Goal: Information Seeking & Learning: Learn about a topic

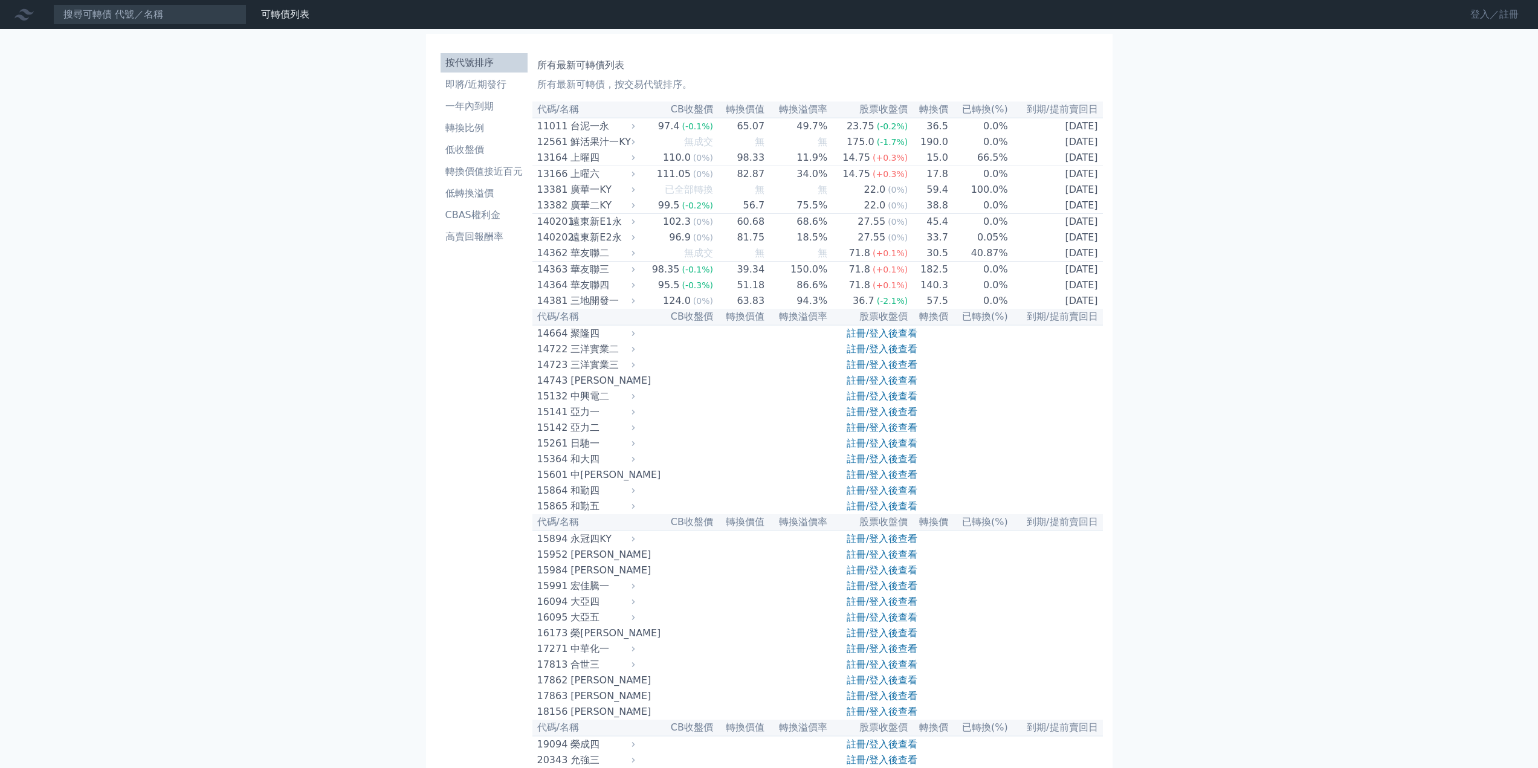
click at [1474, 18] on link "登入／註冊" at bounding box center [1494, 14] width 68 height 19
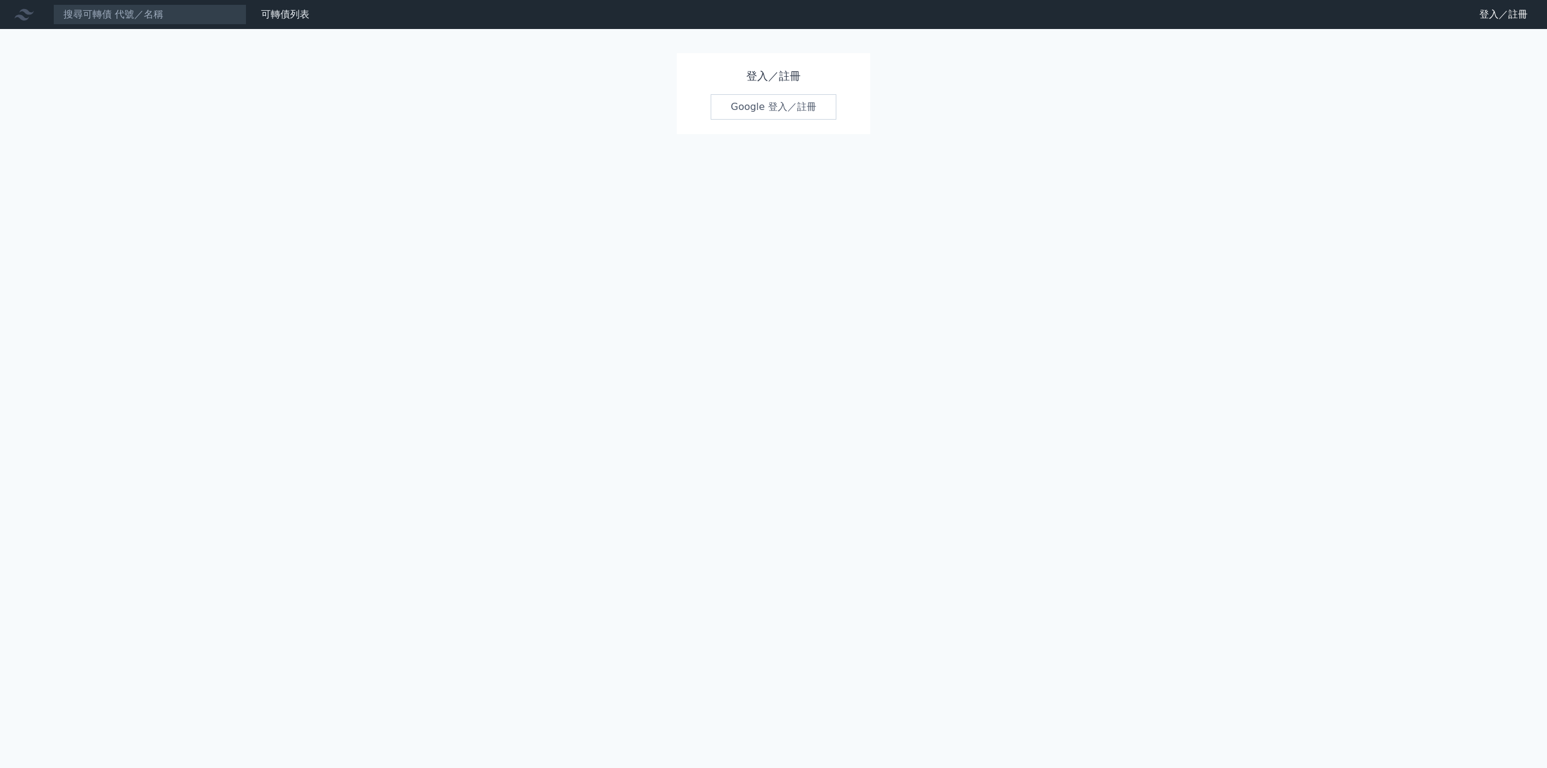
click at [761, 107] on link "Google 登入／註冊" at bounding box center [774, 106] width 126 height 25
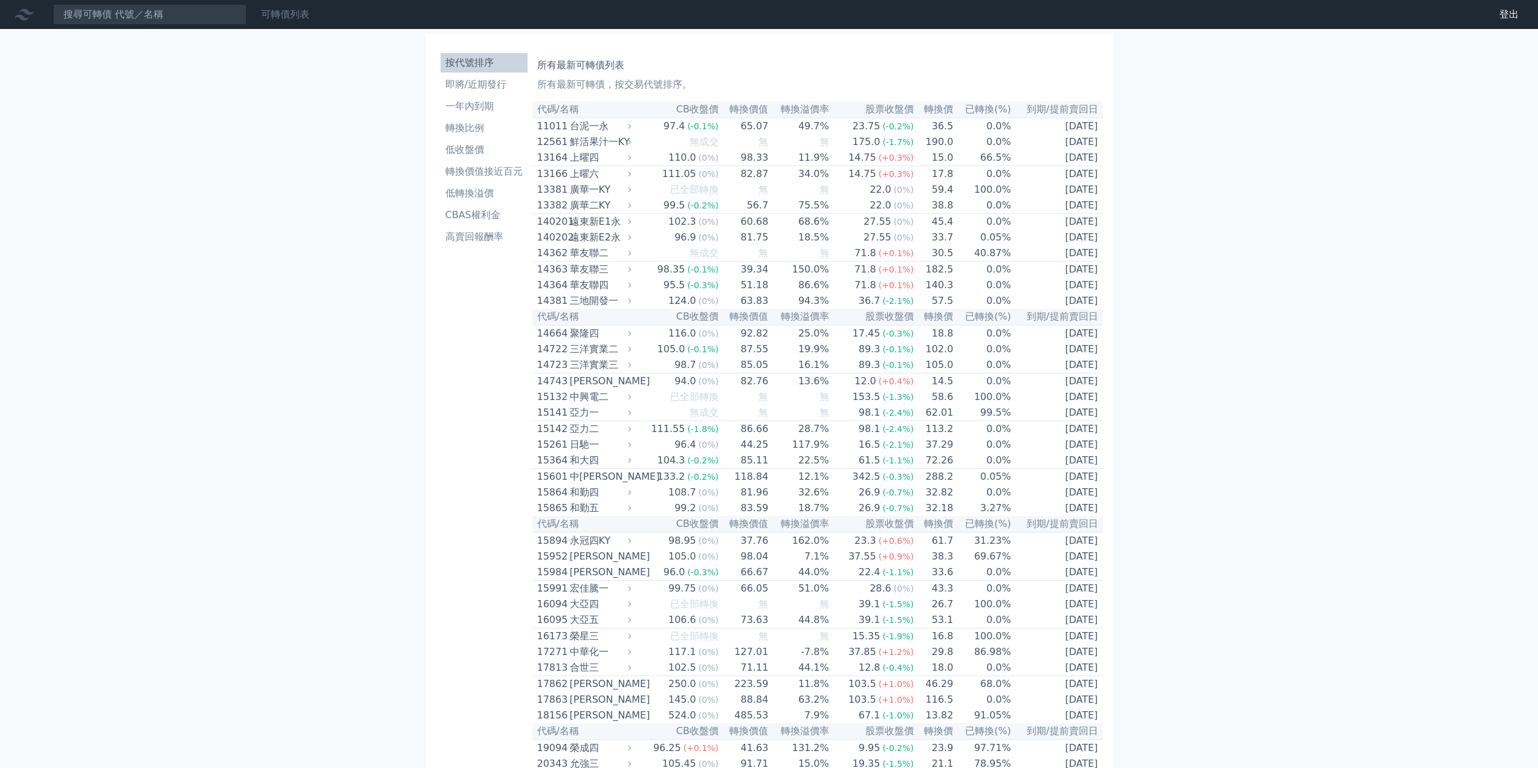
click at [288, 18] on link "可轉債列表" at bounding box center [285, 13] width 48 height 11
click at [0, 0] on link "財務數據" at bounding box center [0, 0] width 0 height 0
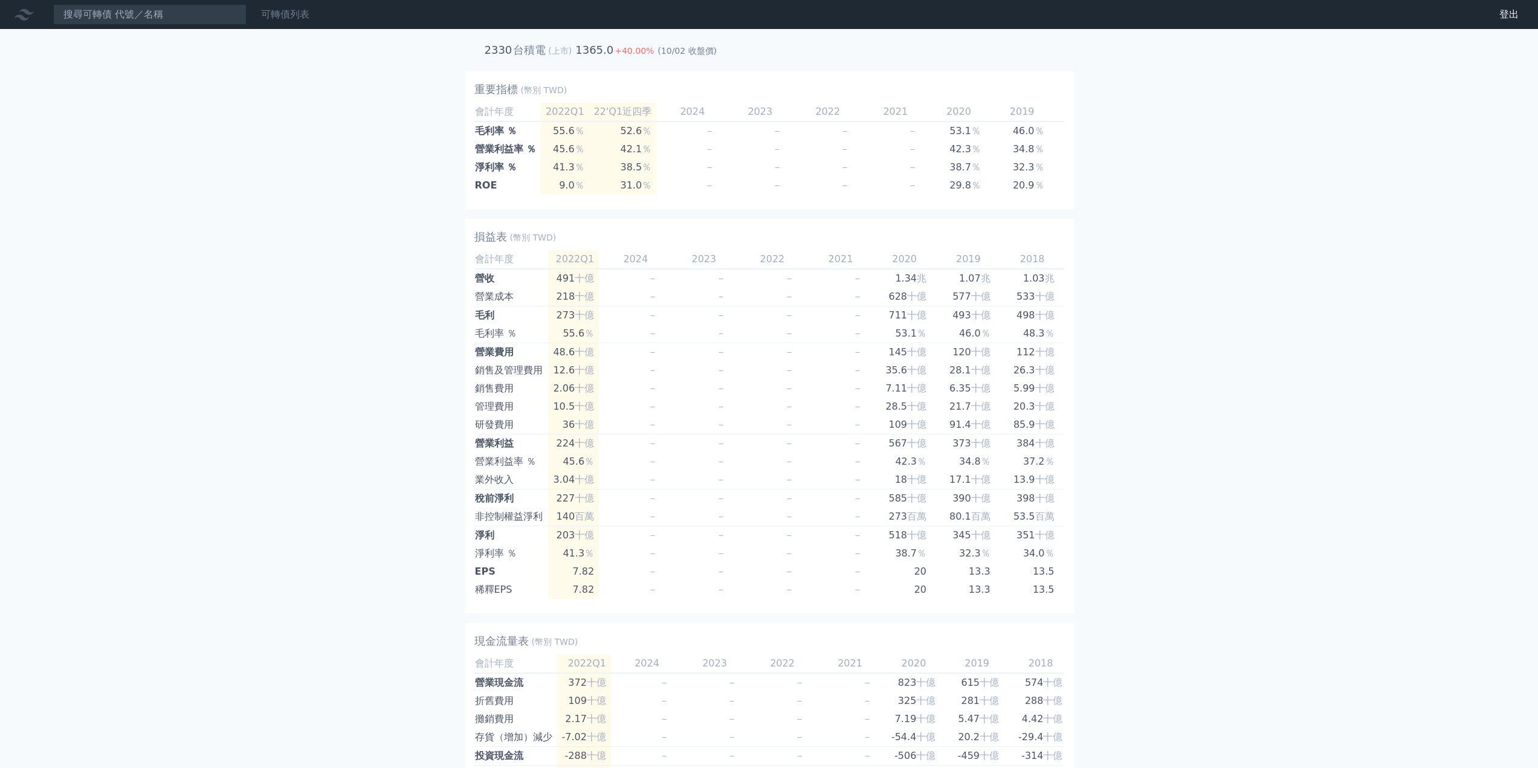
click at [311, 11] on div "可轉債列表" at bounding box center [285, 14] width 58 height 15
click at [290, 15] on link "可轉債列表" at bounding box center [285, 13] width 48 height 11
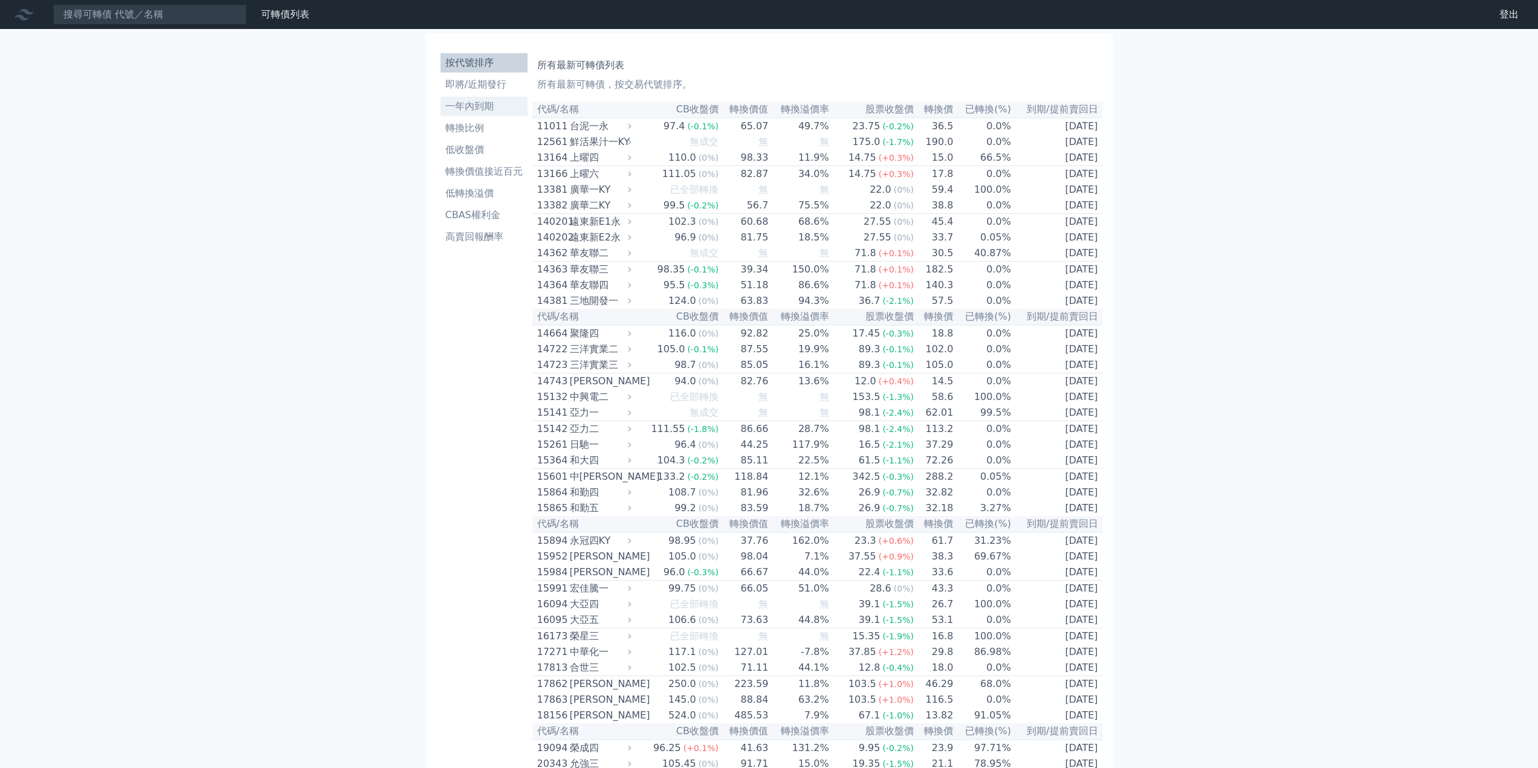
click at [469, 112] on li "一年內到期" at bounding box center [483, 106] width 87 height 15
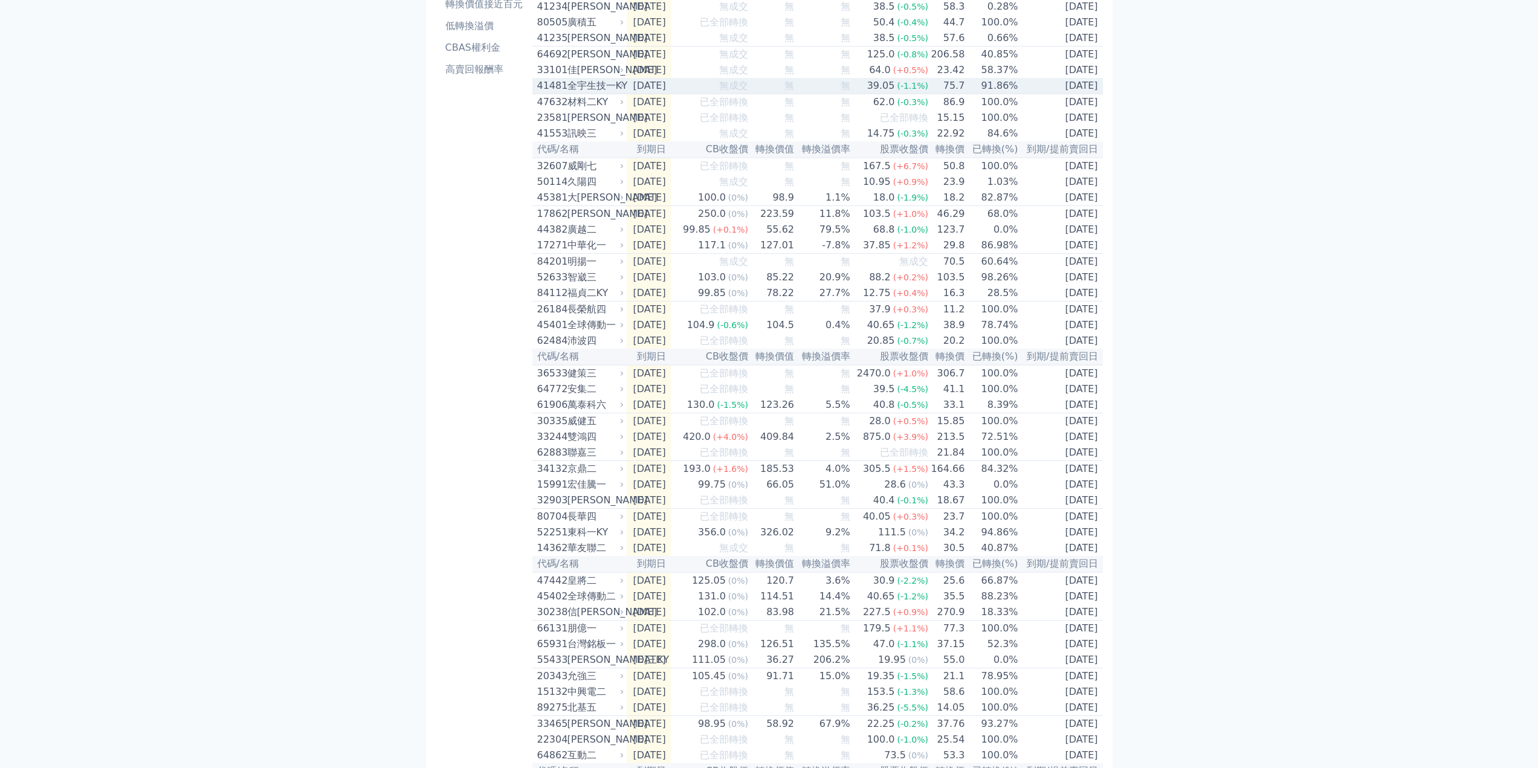
scroll to position [181, 0]
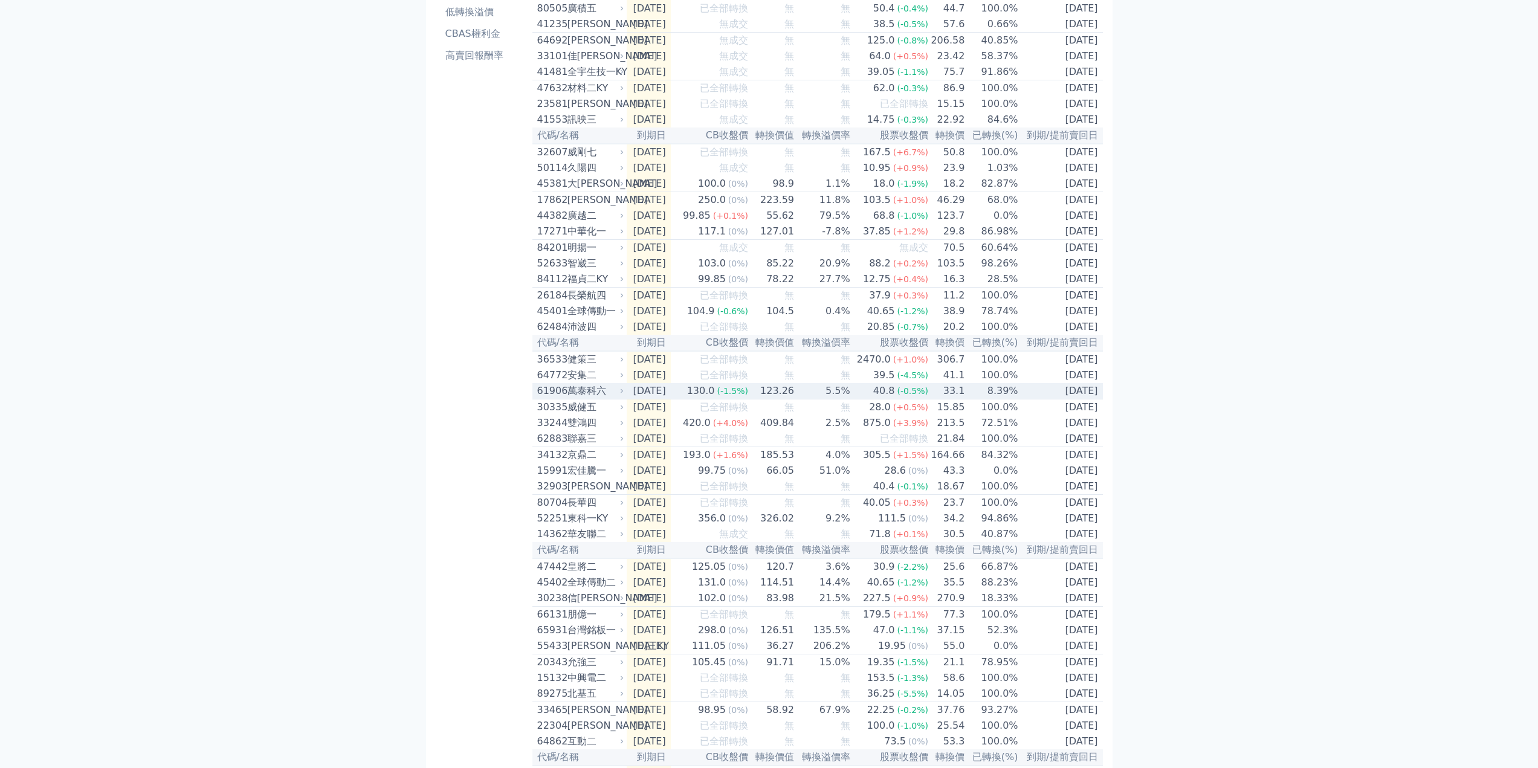
click at [581, 398] on div "萬泰科六" at bounding box center [594, 391] width 54 height 15
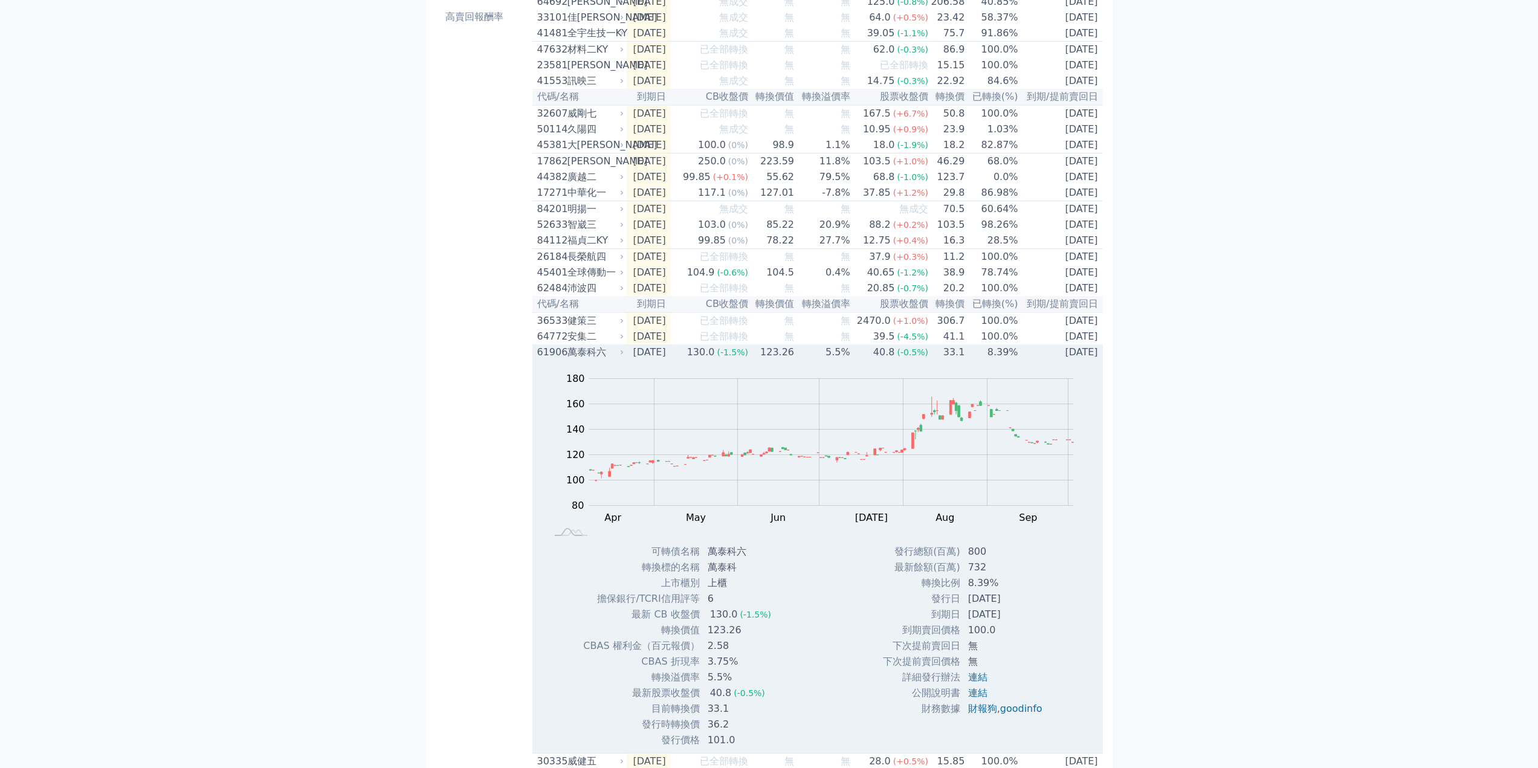
scroll to position [242, 0]
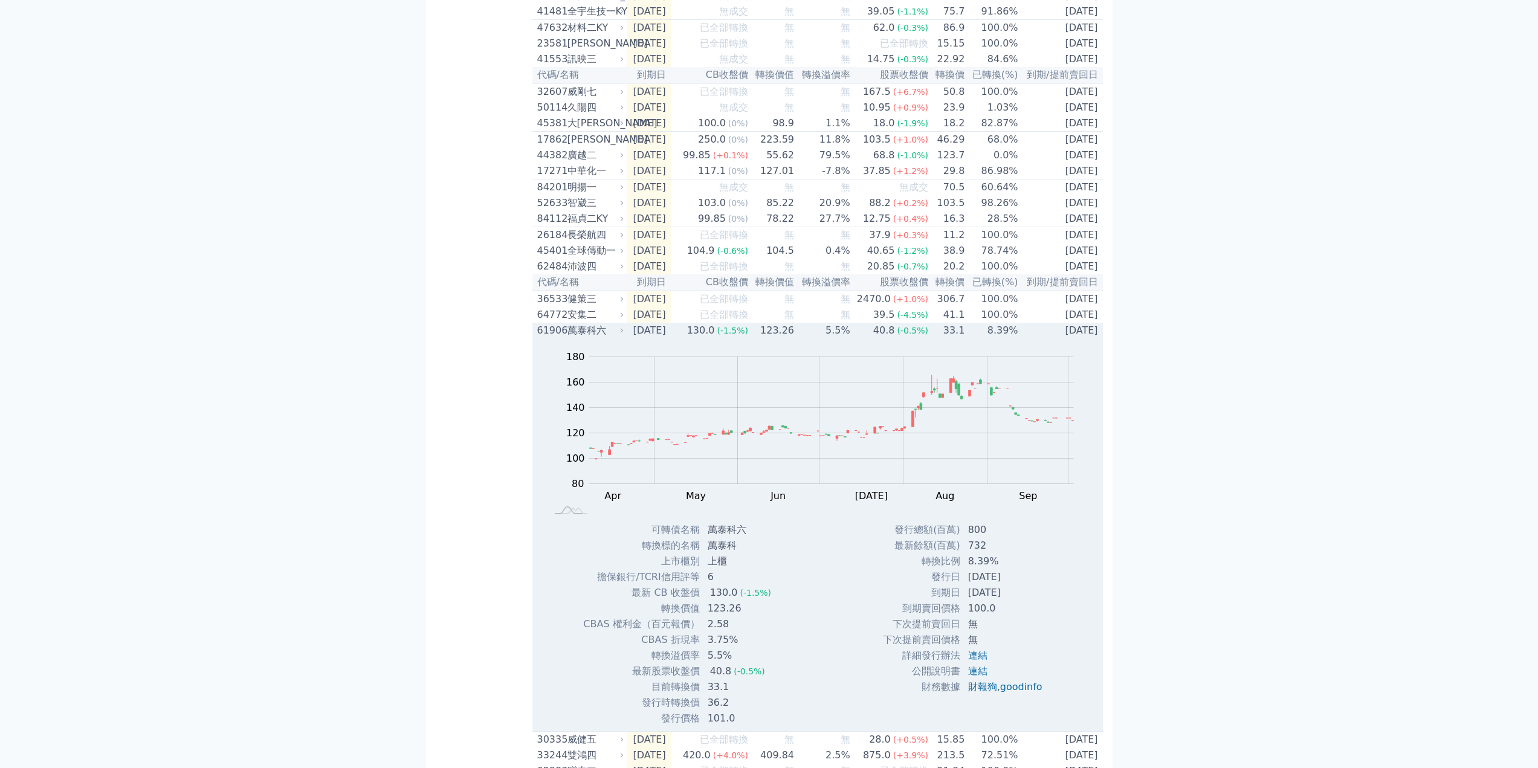
click at [568, 338] on div "萬泰科六" at bounding box center [594, 330] width 54 height 15
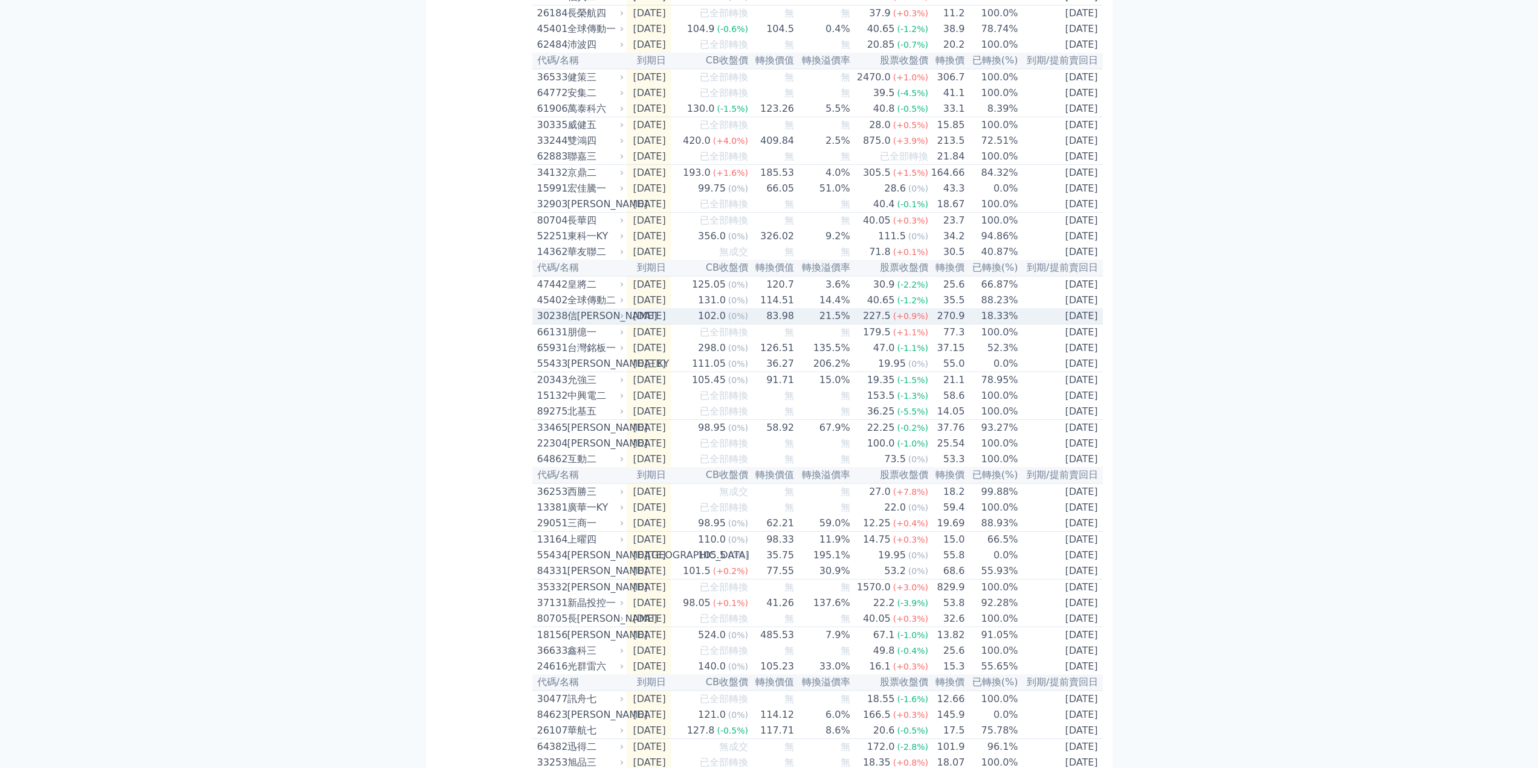
scroll to position [483, 0]
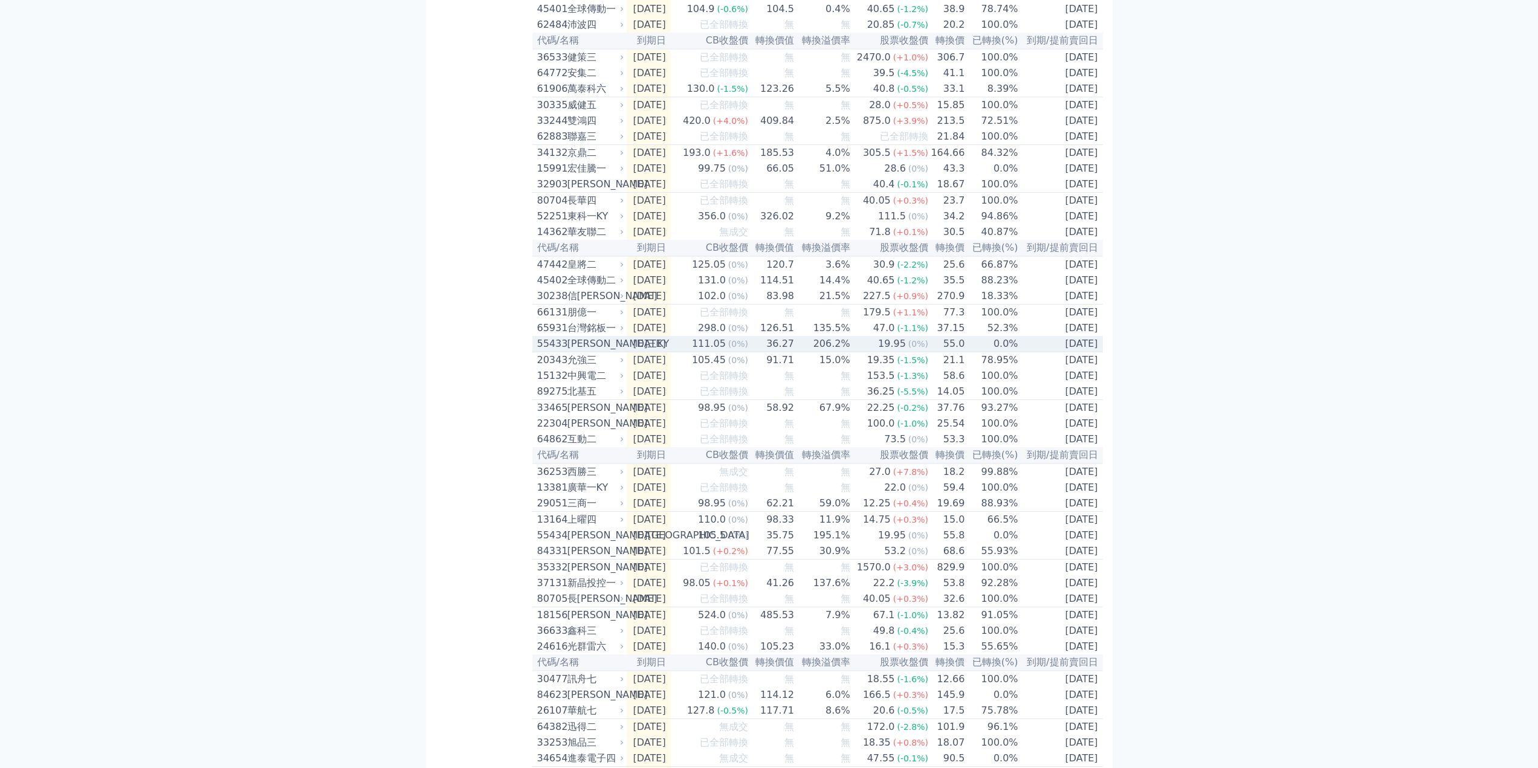
click at [578, 351] on div "[PERSON_NAME]三KY" at bounding box center [594, 344] width 54 height 15
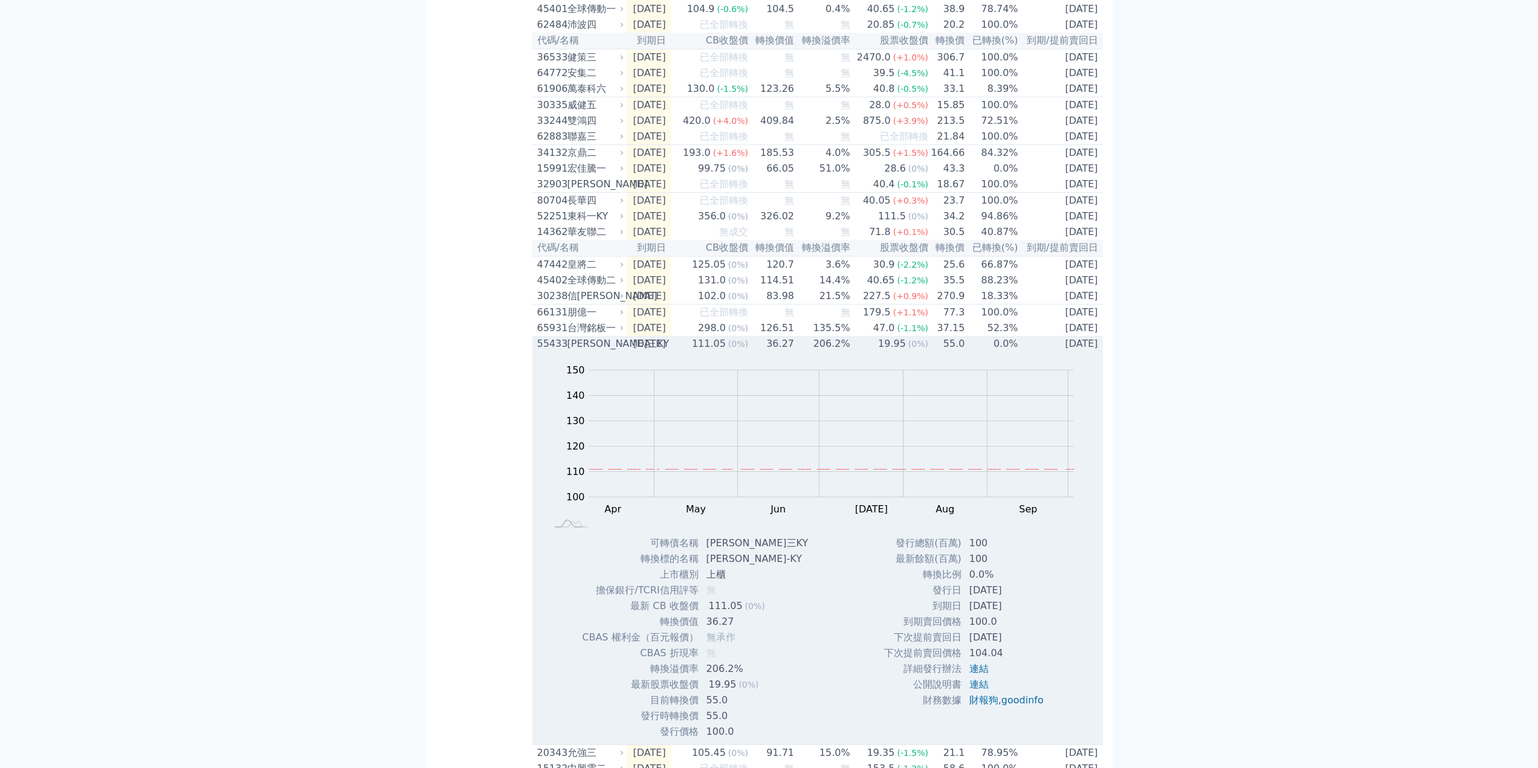
click at [578, 351] on div "[PERSON_NAME]三KY" at bounding box center [594, 344] width 54 height 15
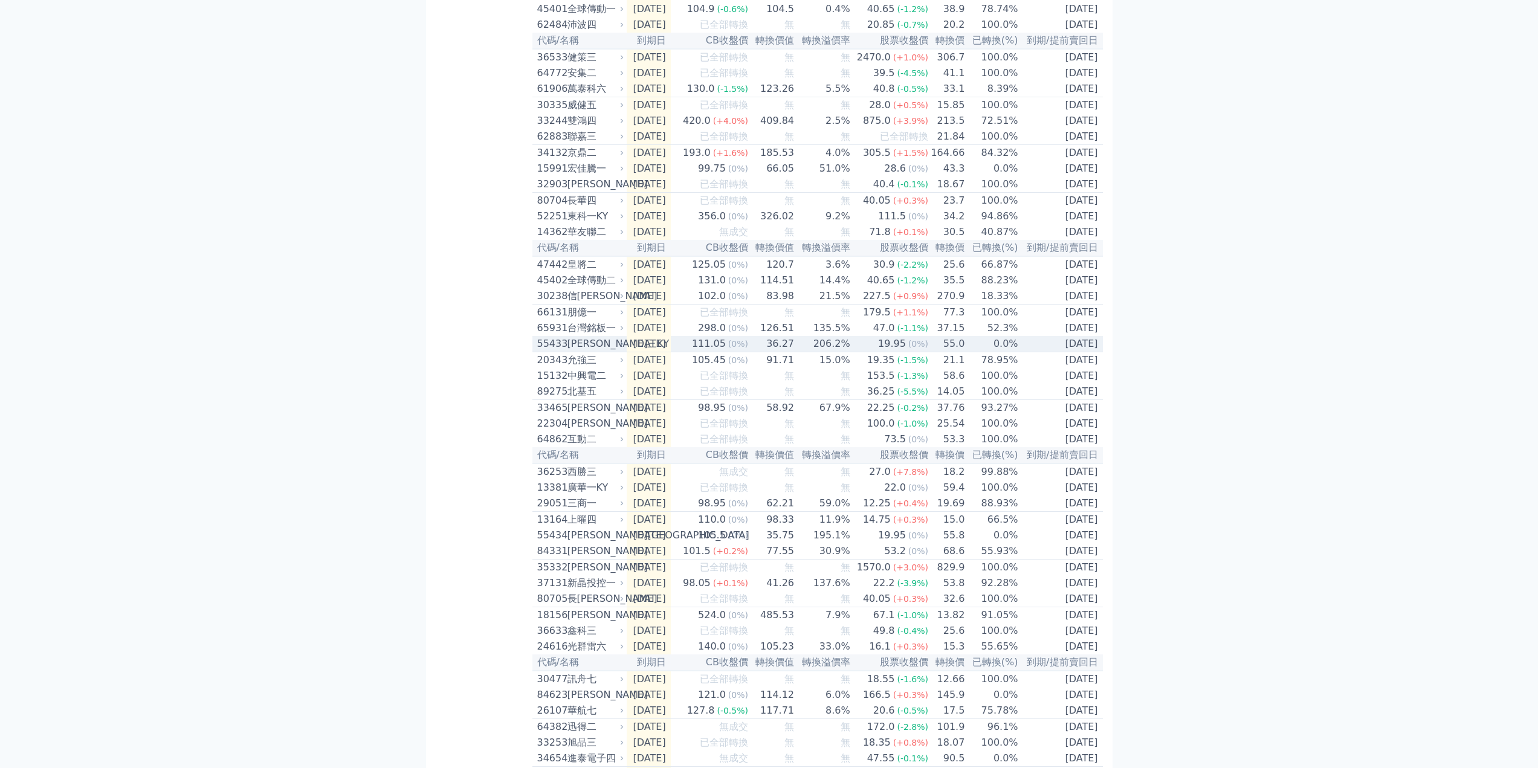
click at [578, 351] on div "[PERSON_NAME]三KY" at bounding box center [594, 344] width 54 height 15
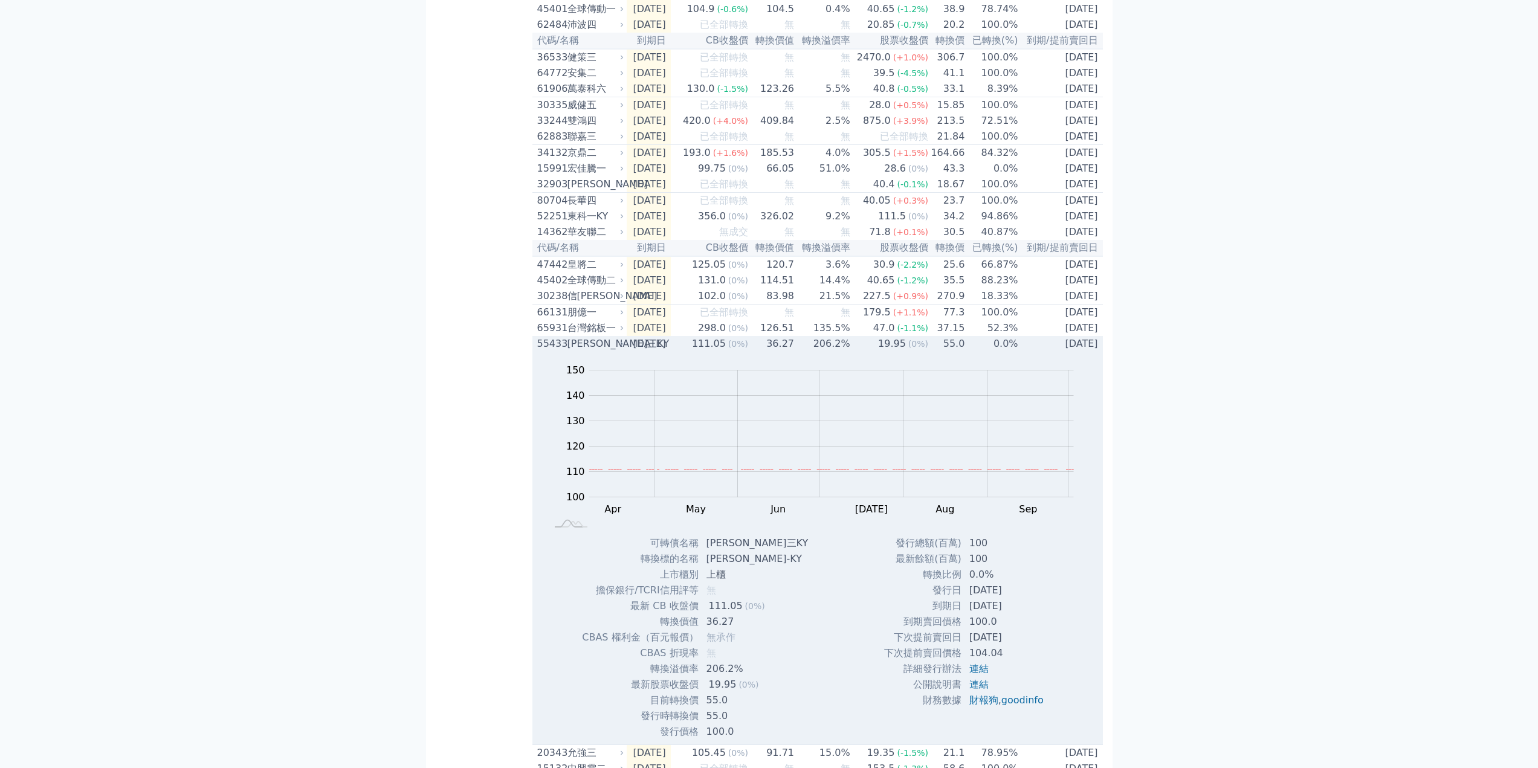
click at [578, 351] on div "[PERSON_NAME]三KY" at bounding box center [594, 344] width 54 height 15
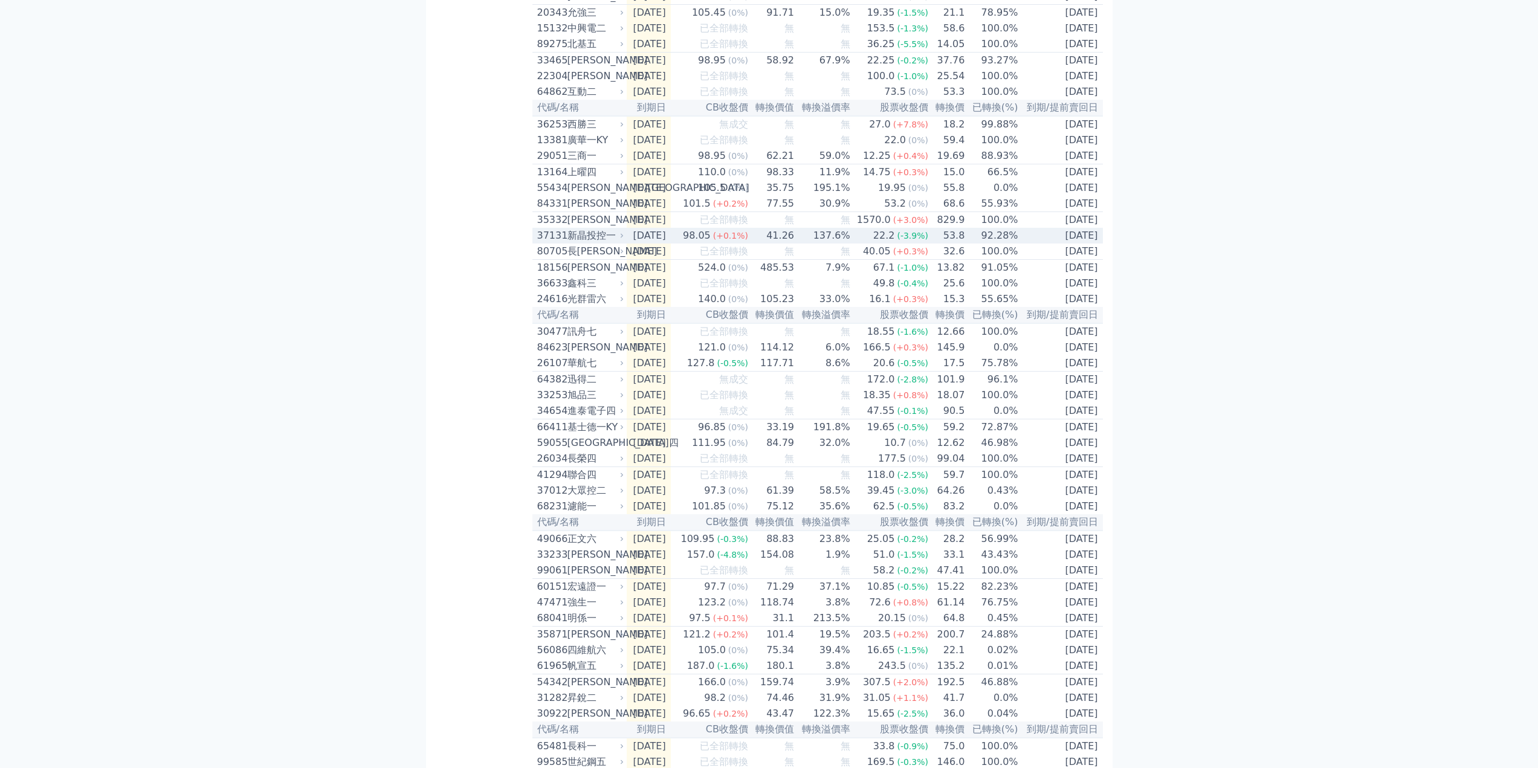
scroll to position [846, 0]
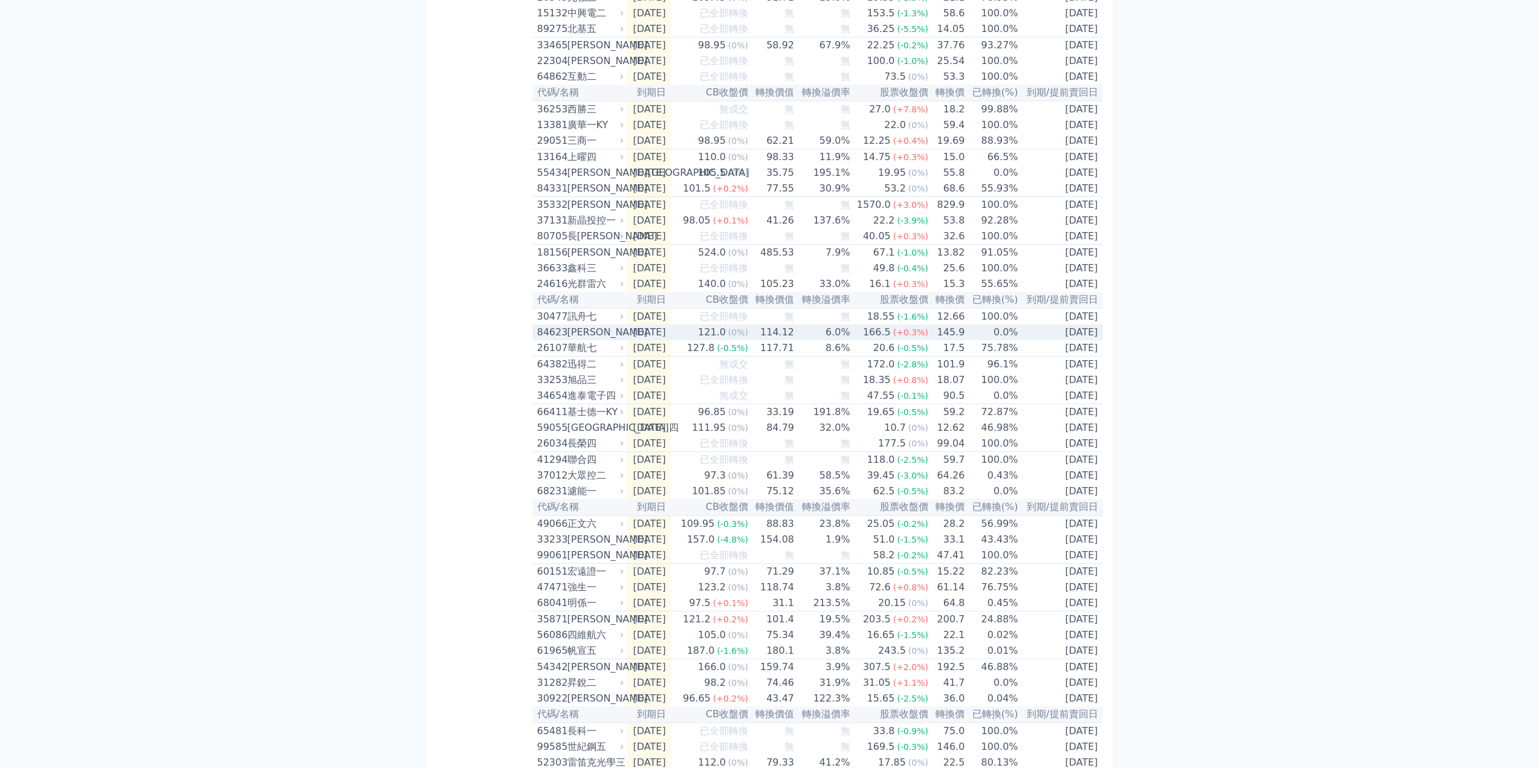
click at [567, 340] on div "[PERSON_NAME]" at bounding box center [594, 332] width 54 height 15
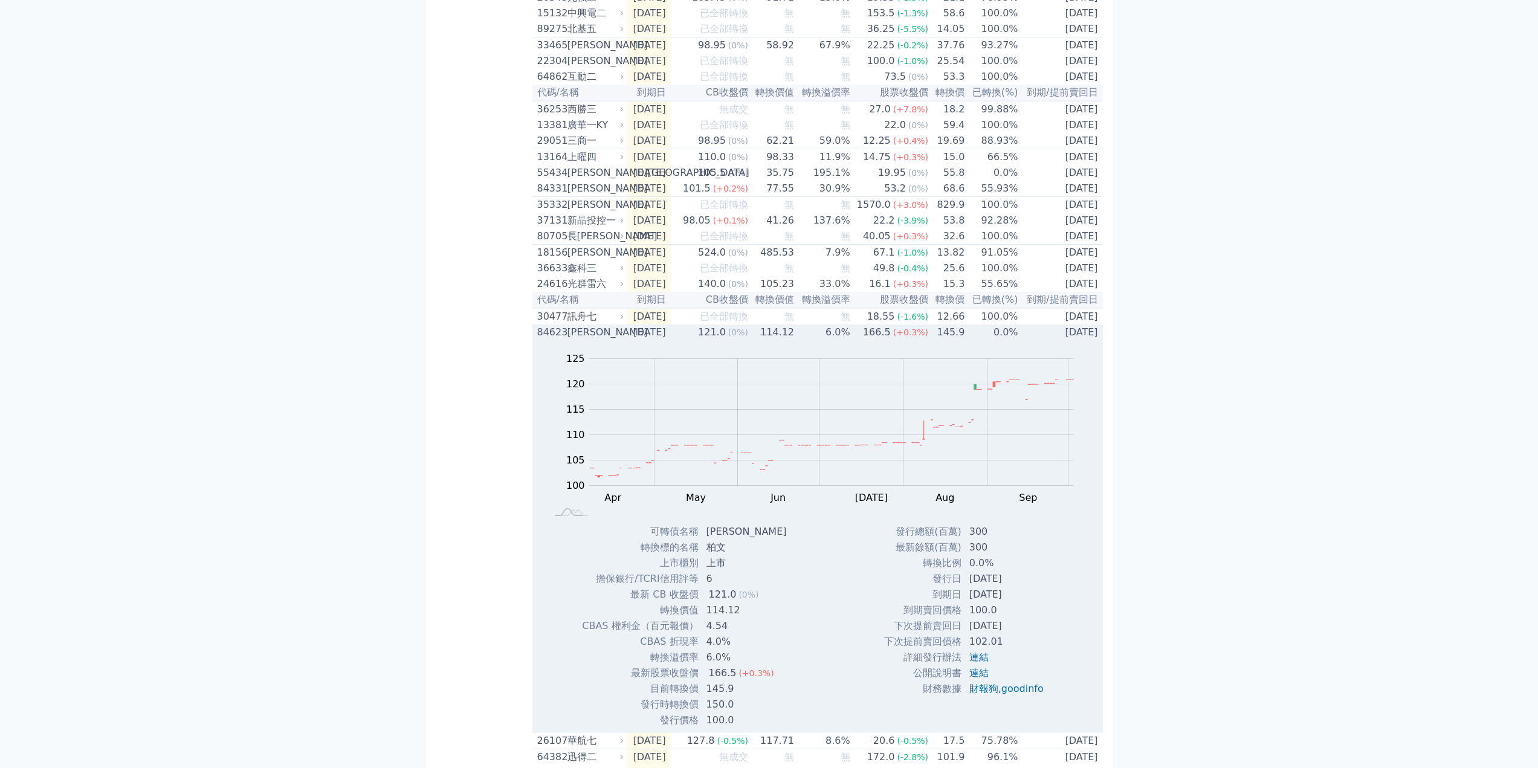
click at [567, 340] on div "[PERSON_NAME]" at bounding box center [594, 332] width 54 height 15
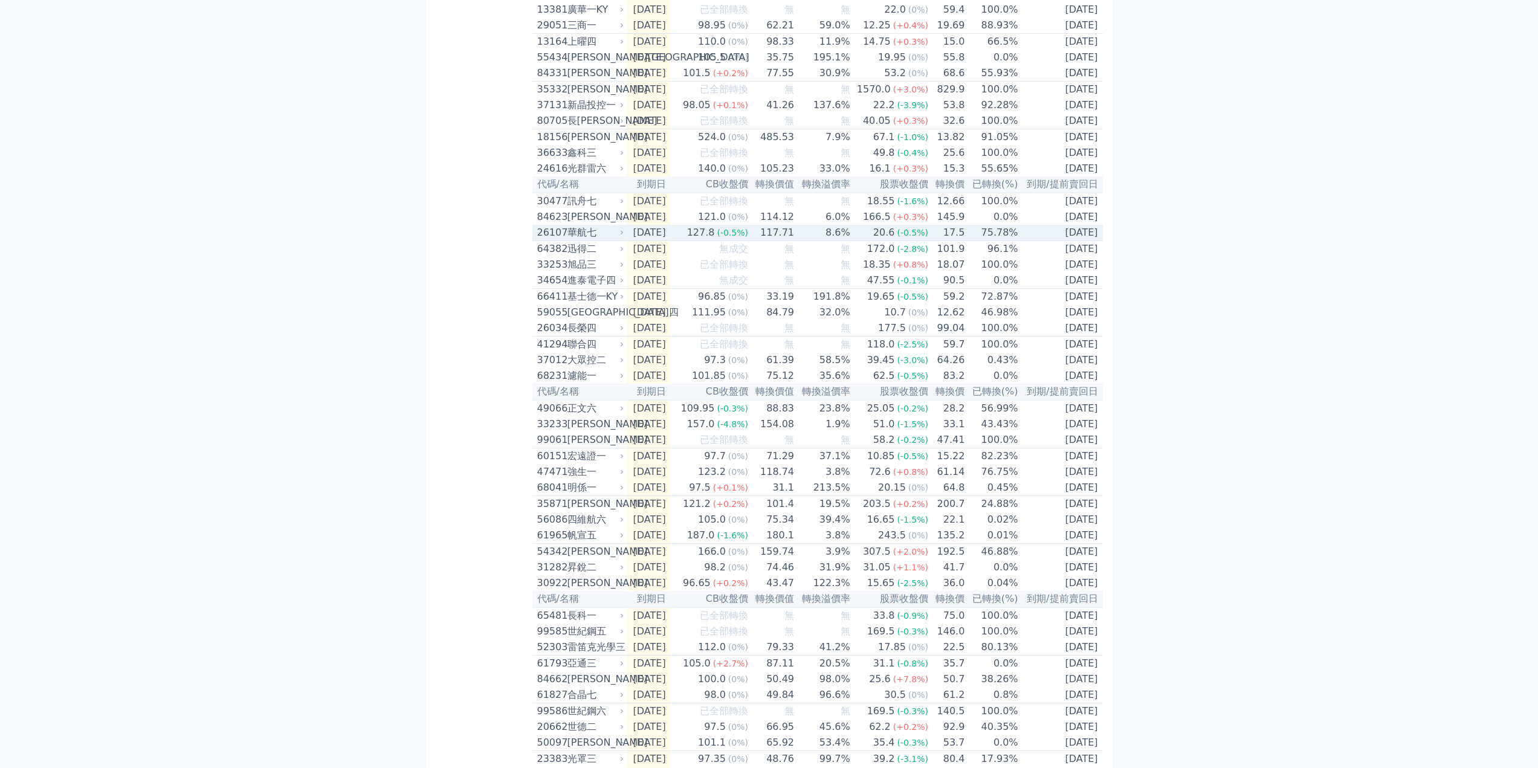
scroll to position [967, 0]
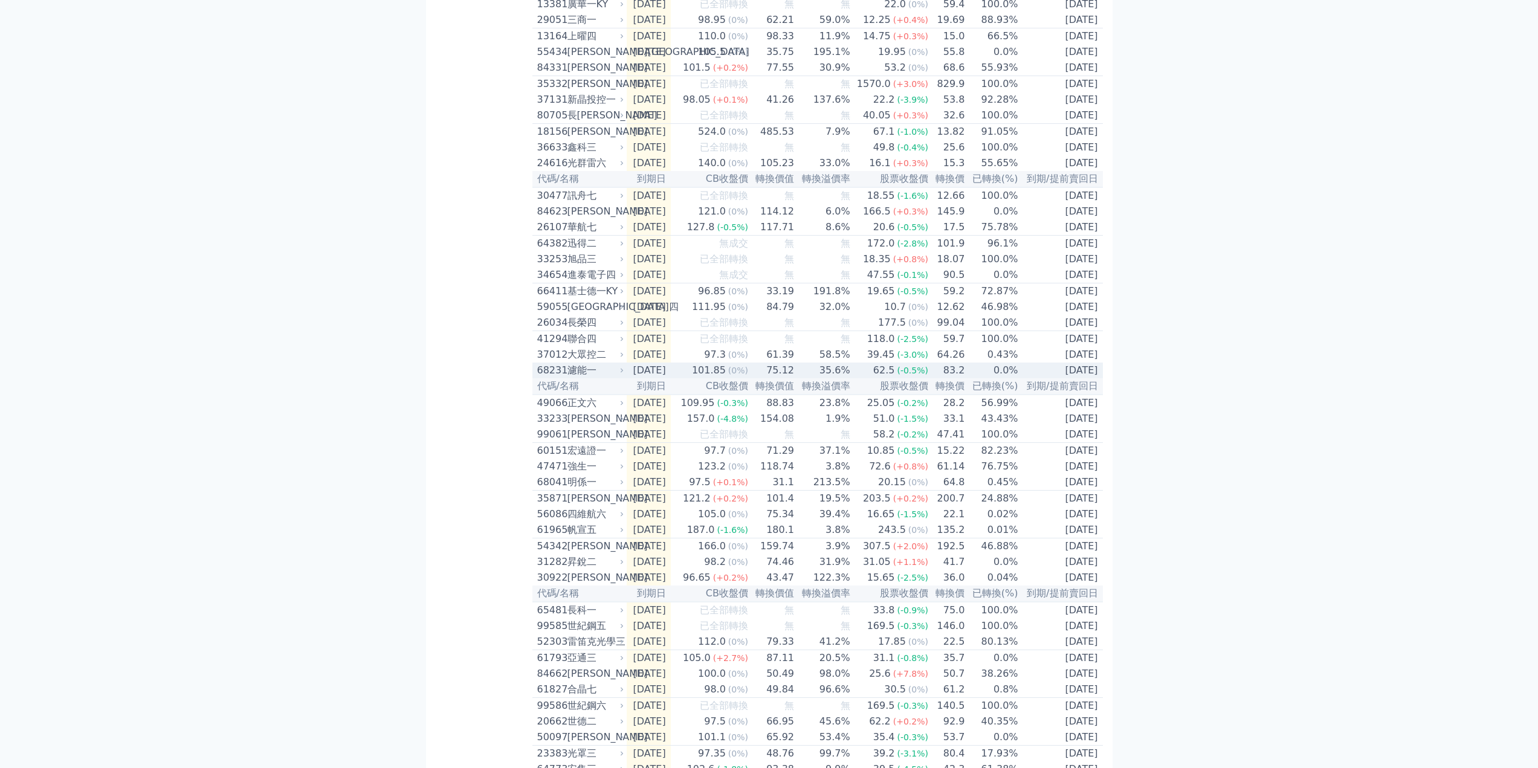
click at [578, 378] on div "濾能一" at bounding box center [594, 370] width 54 height 15
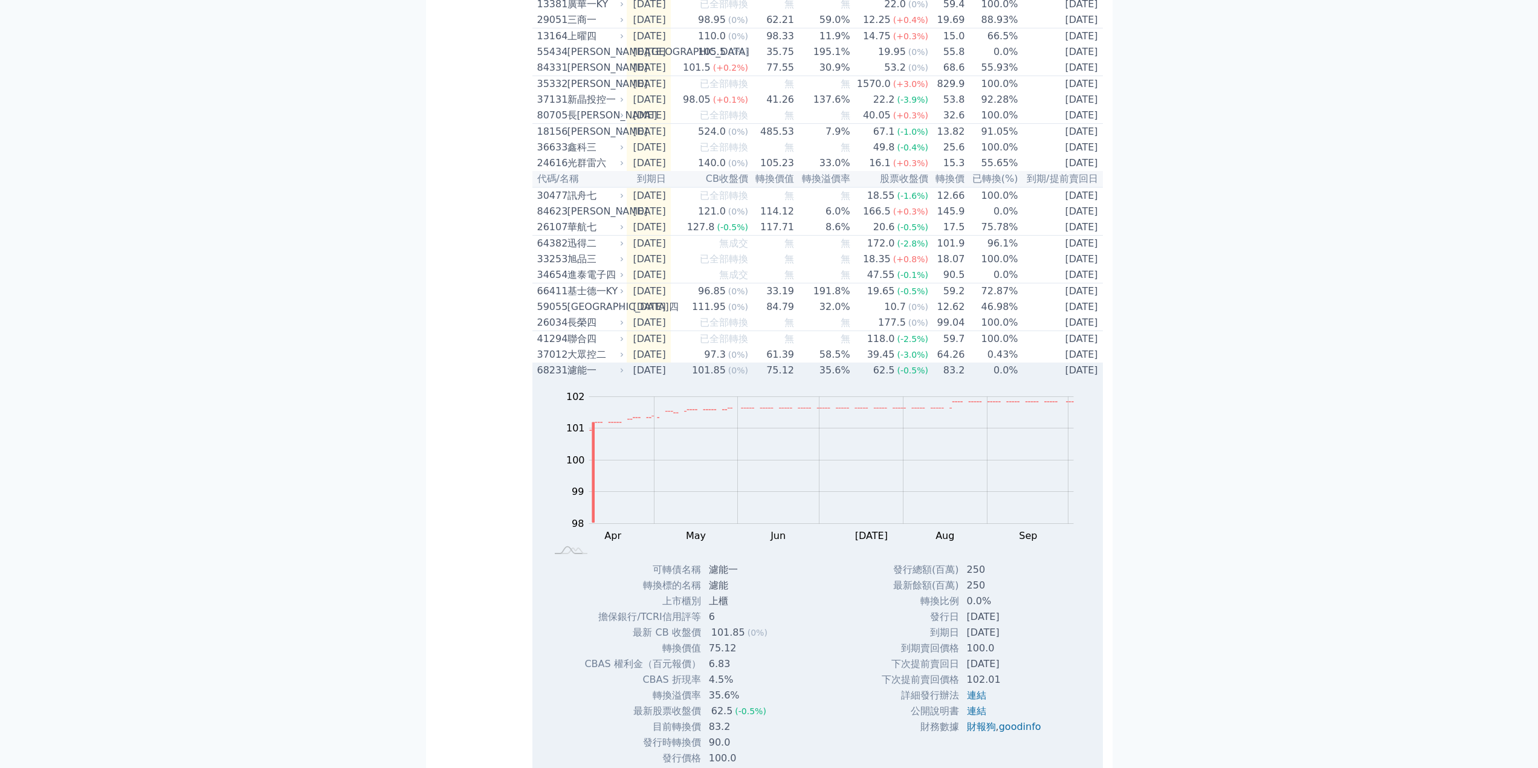
click at [578, 378] on div "濾能一" at bounding box center [594, 370] width 54 height 15
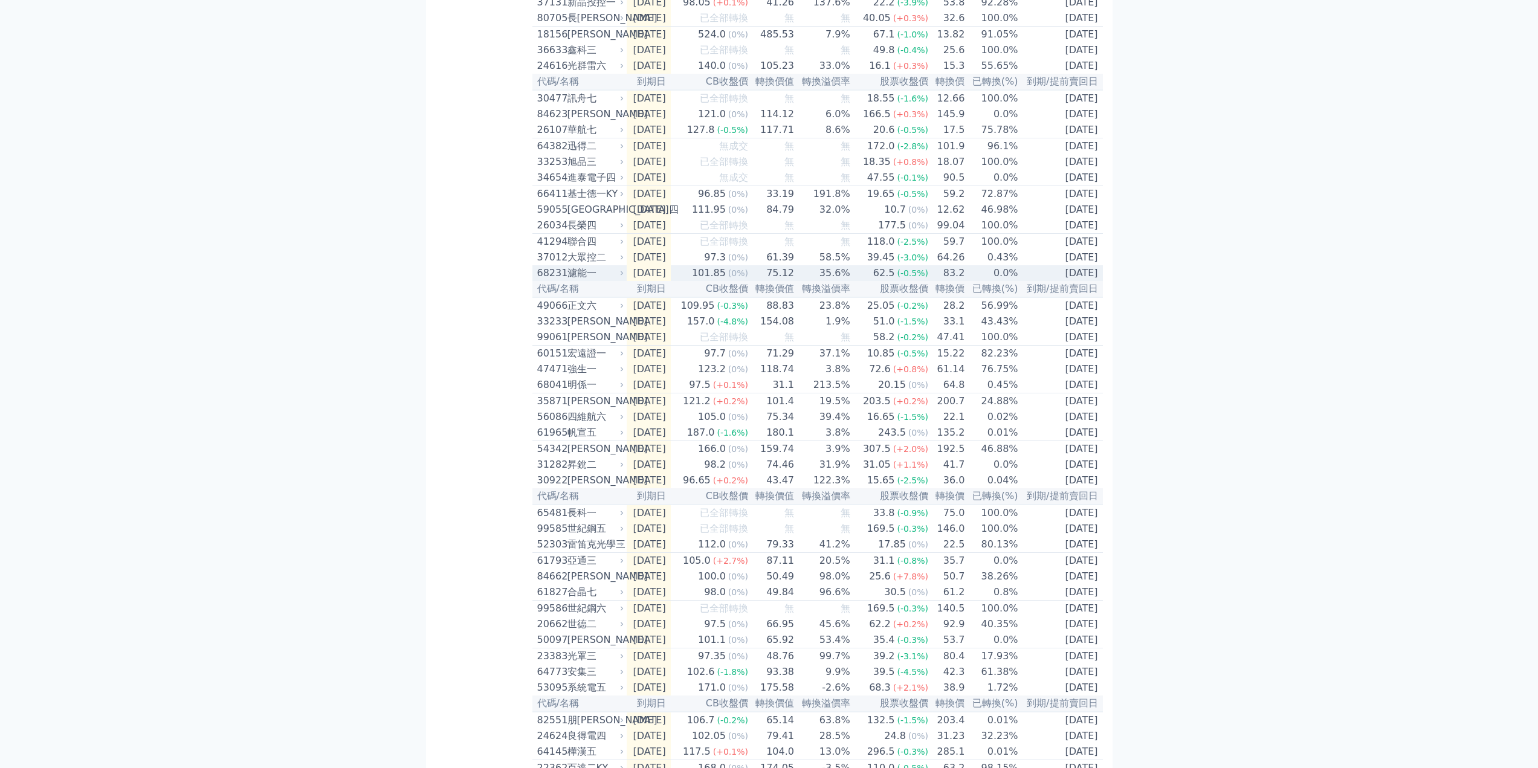
scroll to position [1088, 0]
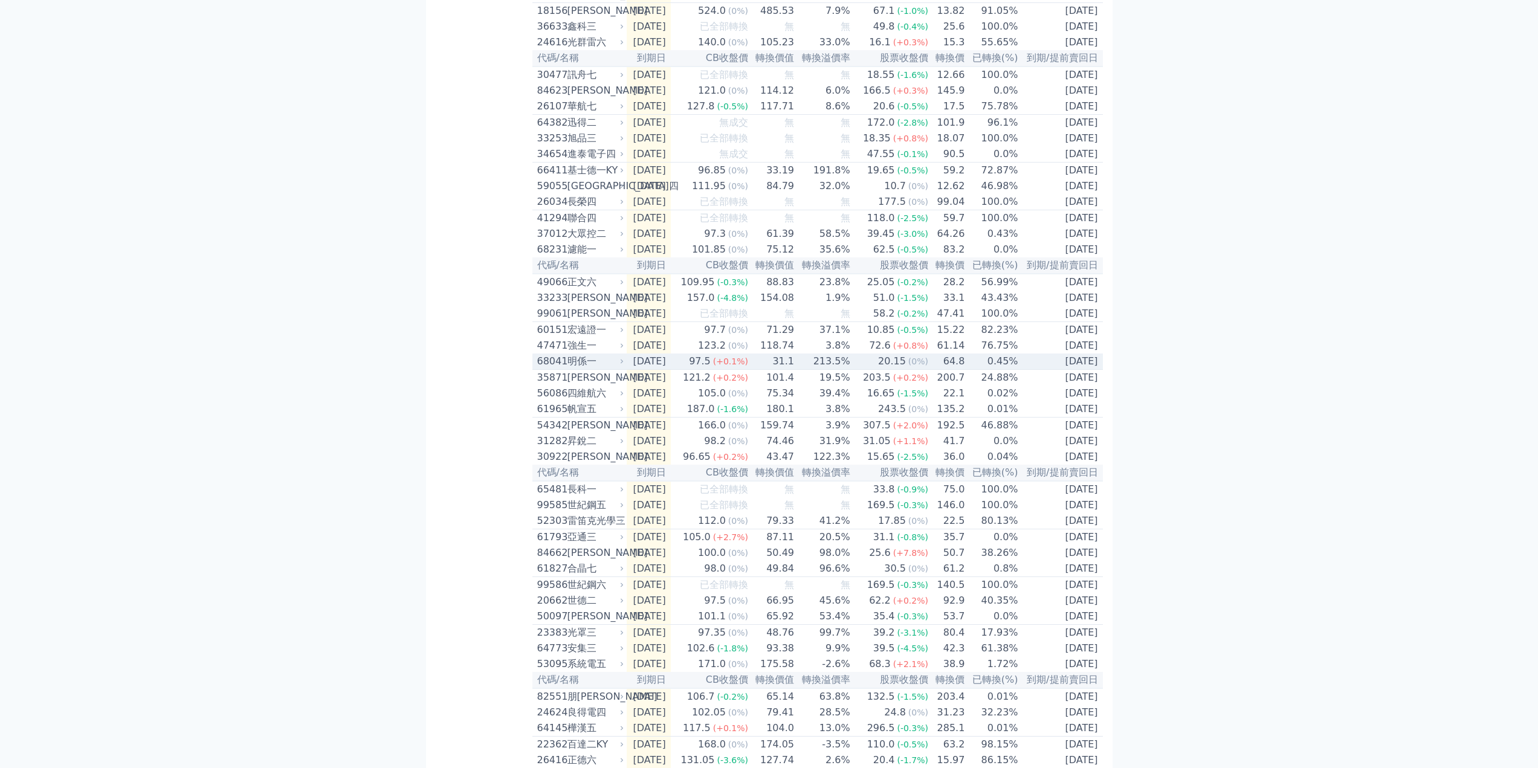
click at [568, 369] on div "明係一" at bounding box center [594, 361] width 54 height 15
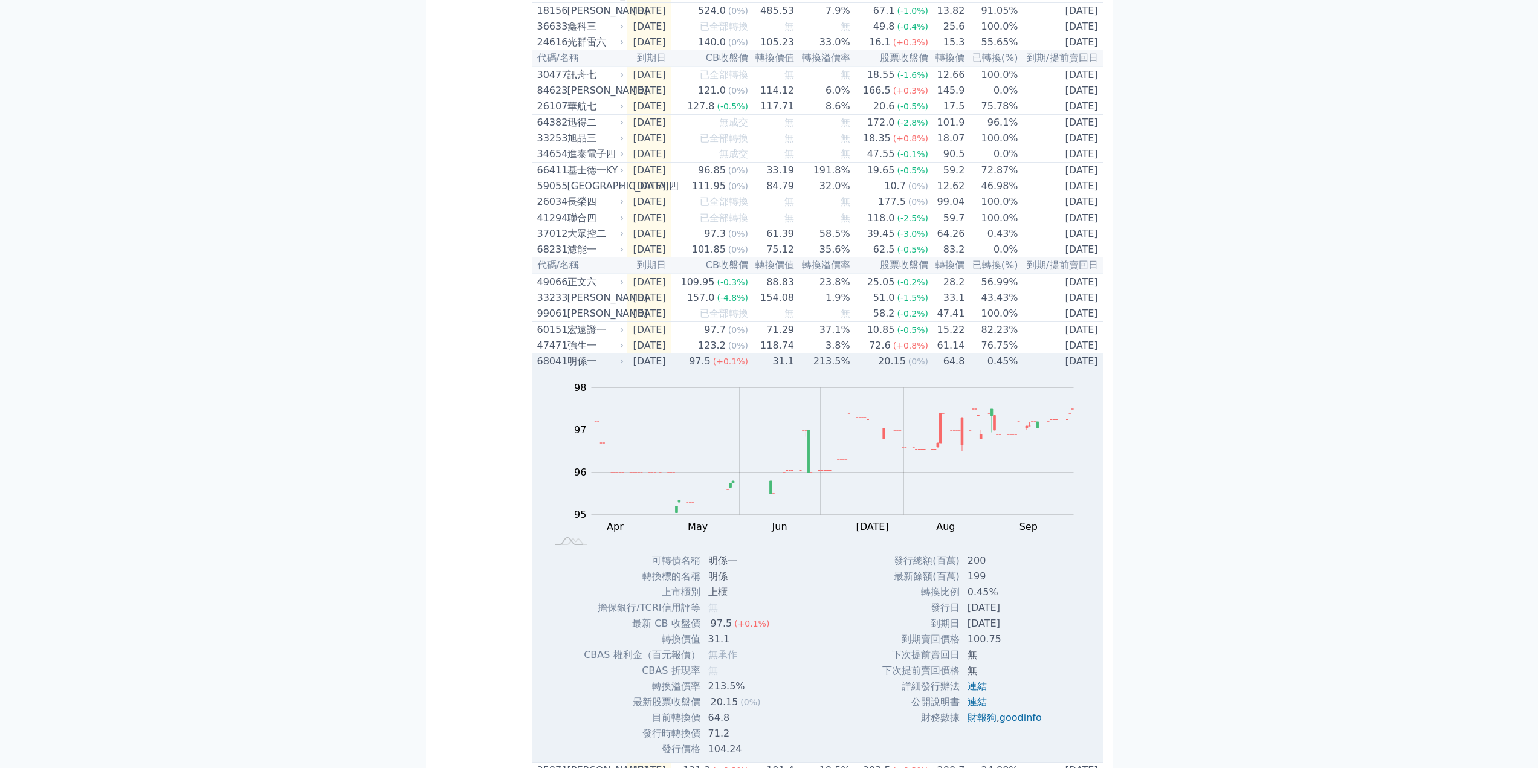
click at [568, 369] on div "明係一" at bounding box center [594, 361] width 54 height 15
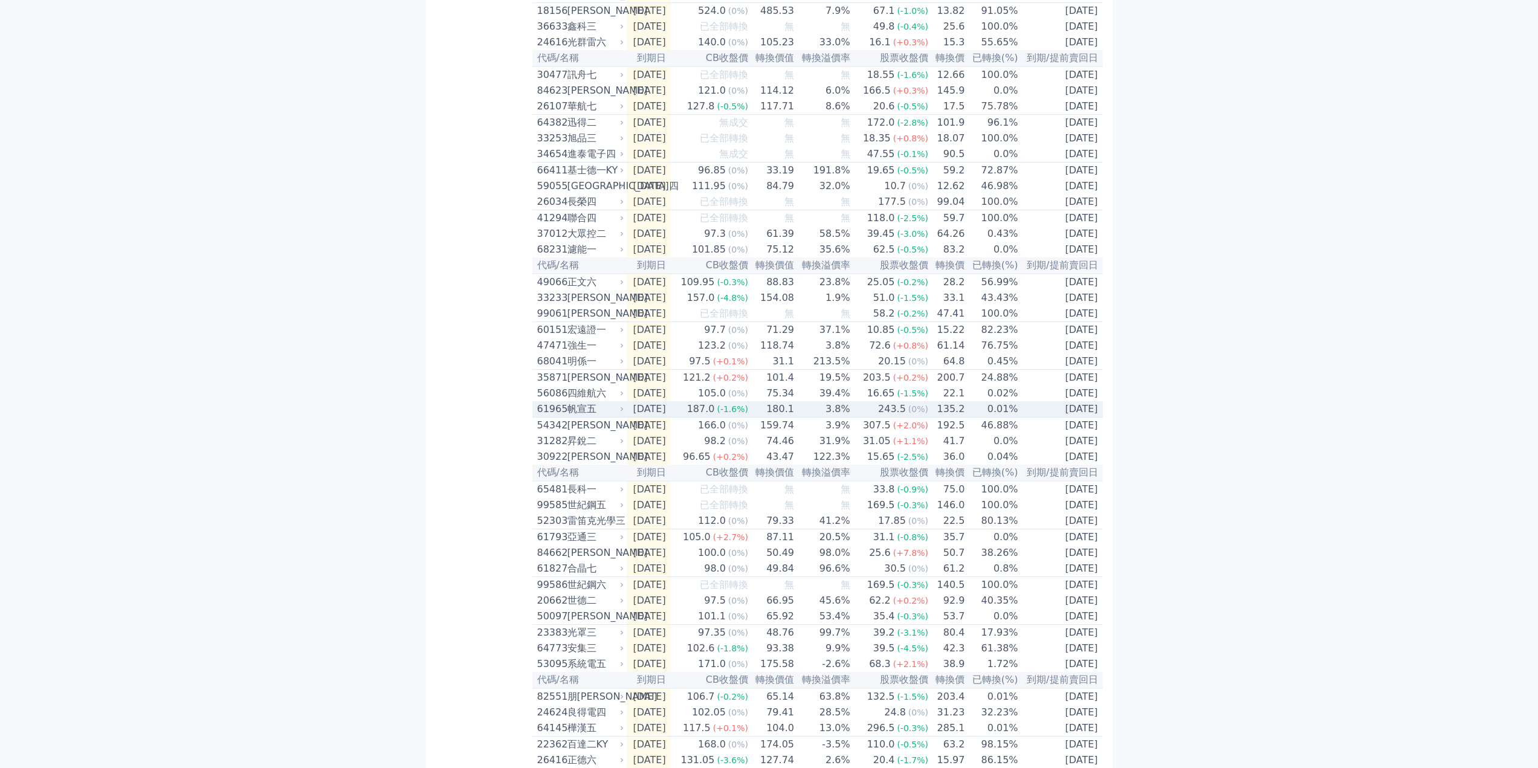
click at [584, 416] on div "帆宣五" at bounding box center [594, 409] width 54 height 15
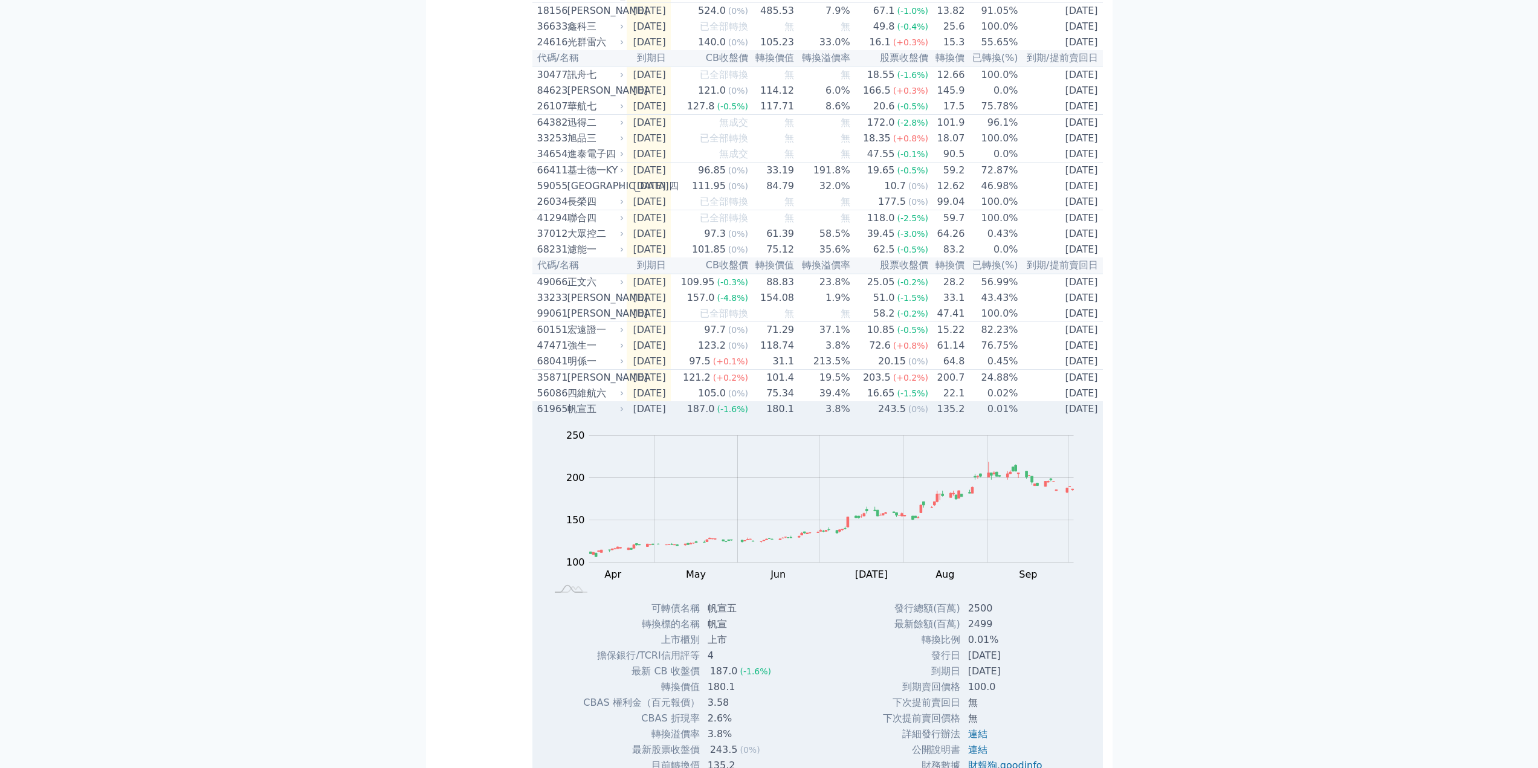
click at [584, 416] on div "帆宣五" at bounding box center [594, 409] width 54 height 15
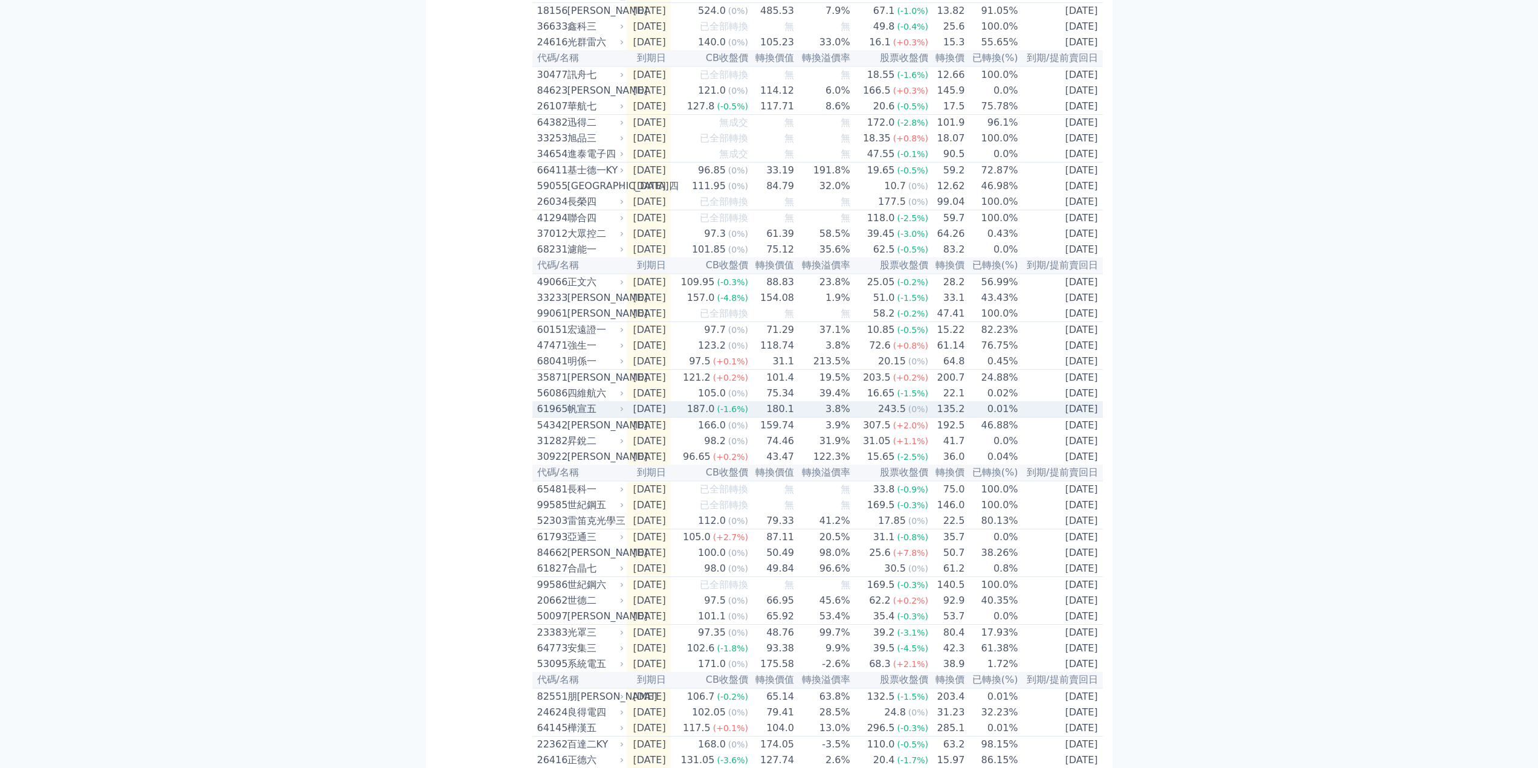
click at [587, 416] on div "帆宣五" at bounding box center [594, 409] width 54 height 15
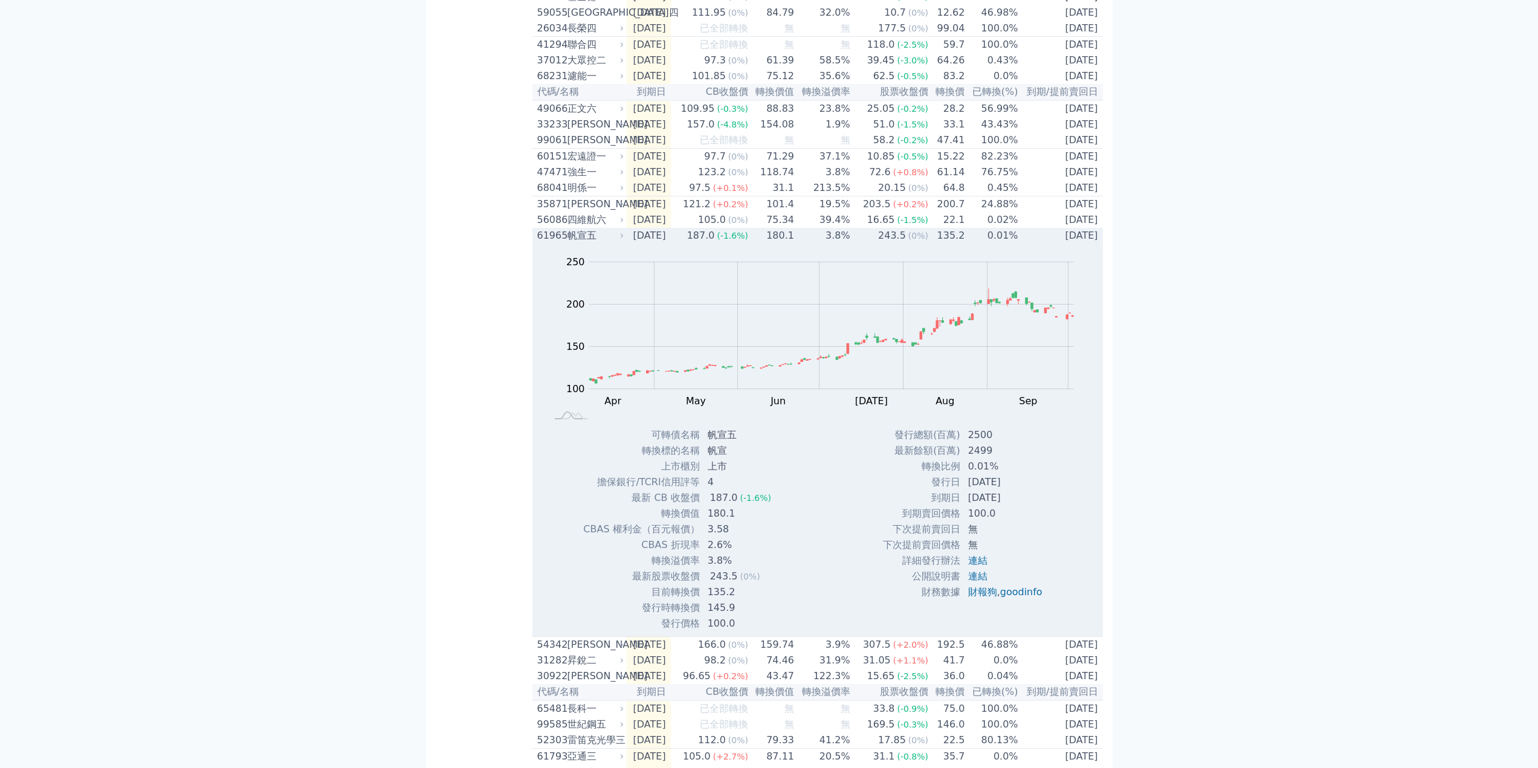
scroll to position [1329, 0]
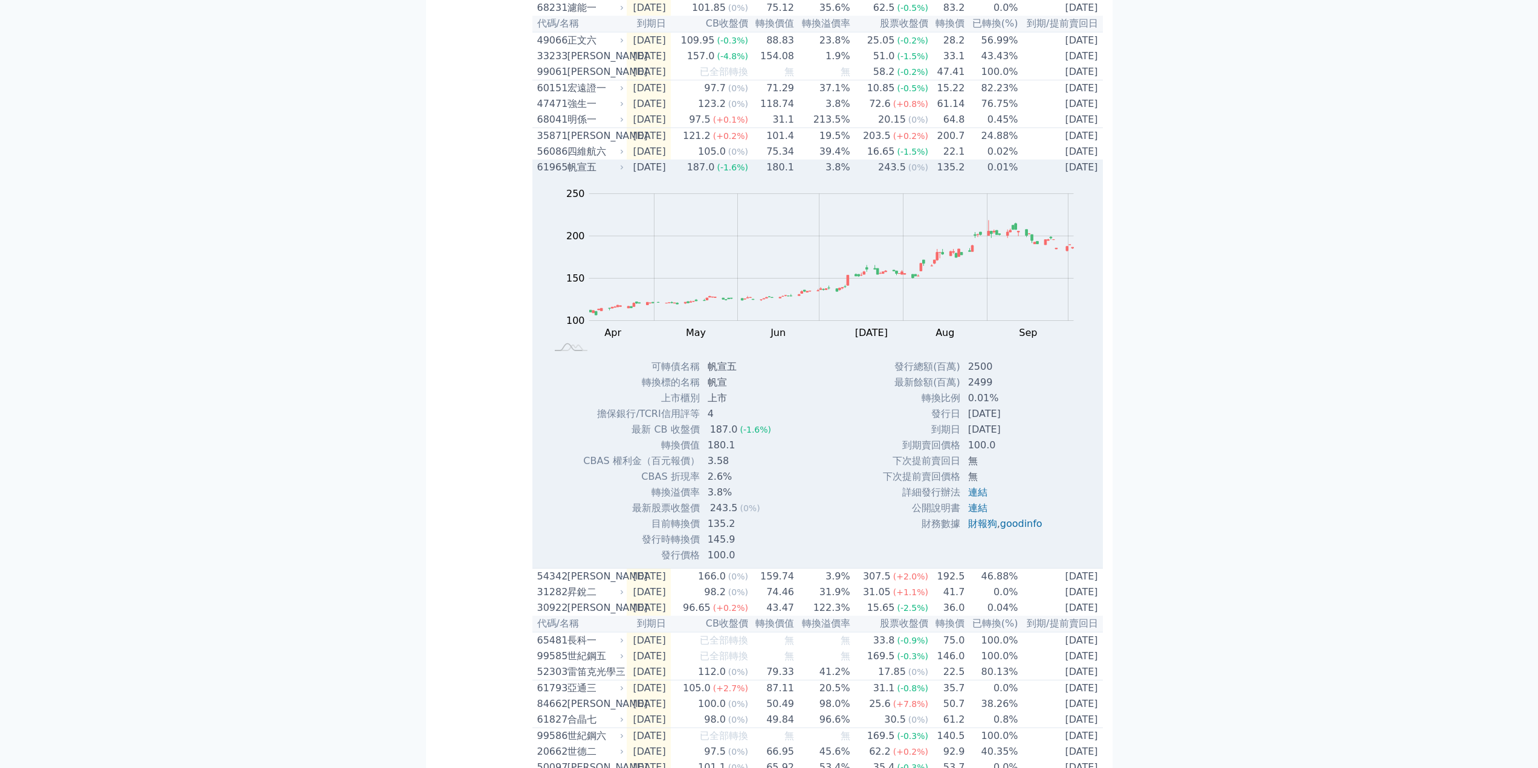
click at [559, 175] on div "61965" at bounding box center [550, 167] width 27 height 15
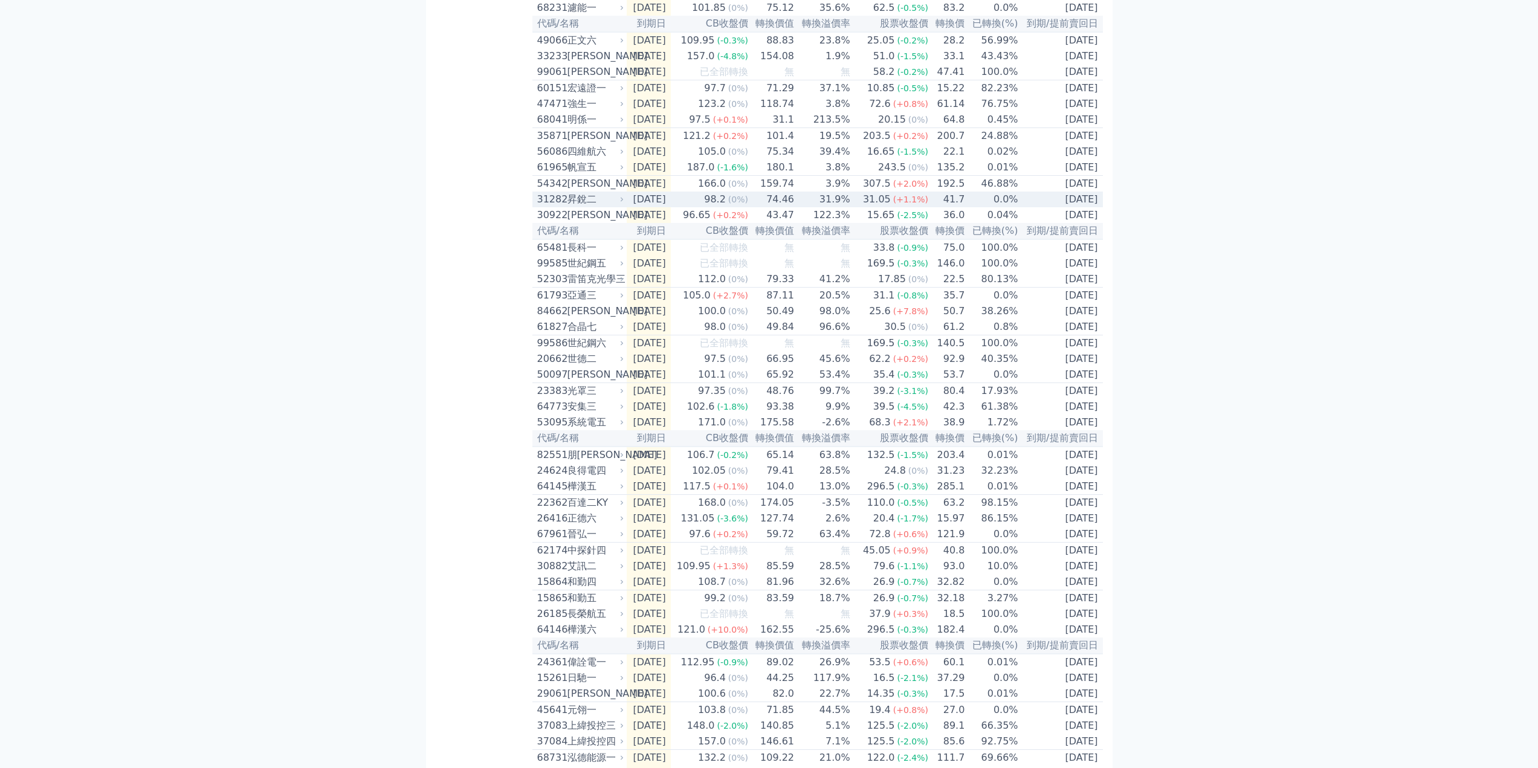
click at [559, 207] on div "31282" at bounding box center [550, 199] width 27 height 15
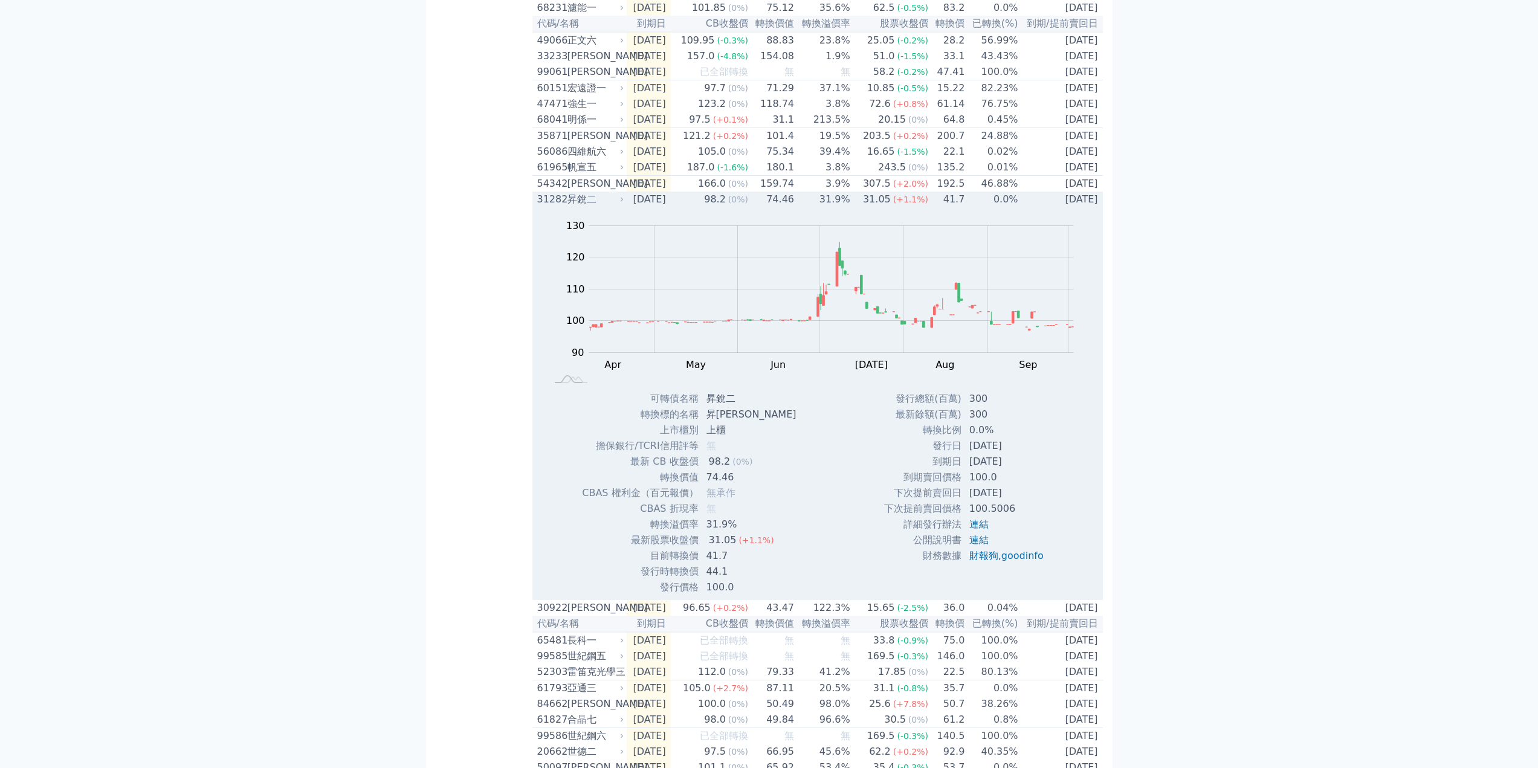
click at [559, 207] on div "31282" at bounding box center [550, 199] width 27 height 15
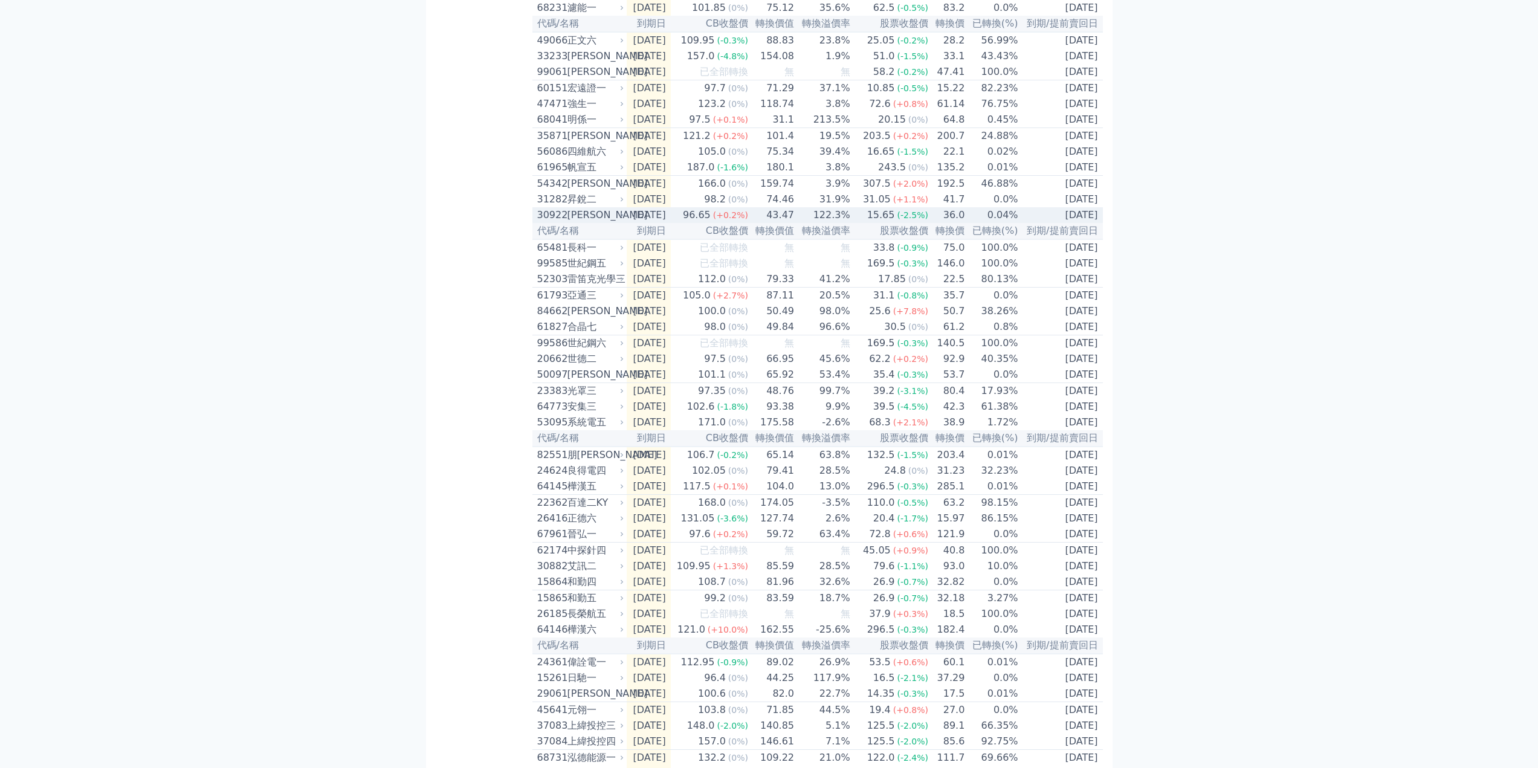
click at [567, 222] on div "[PERSON_NAME]" at bounding box center [594, 215] width 54 height 15
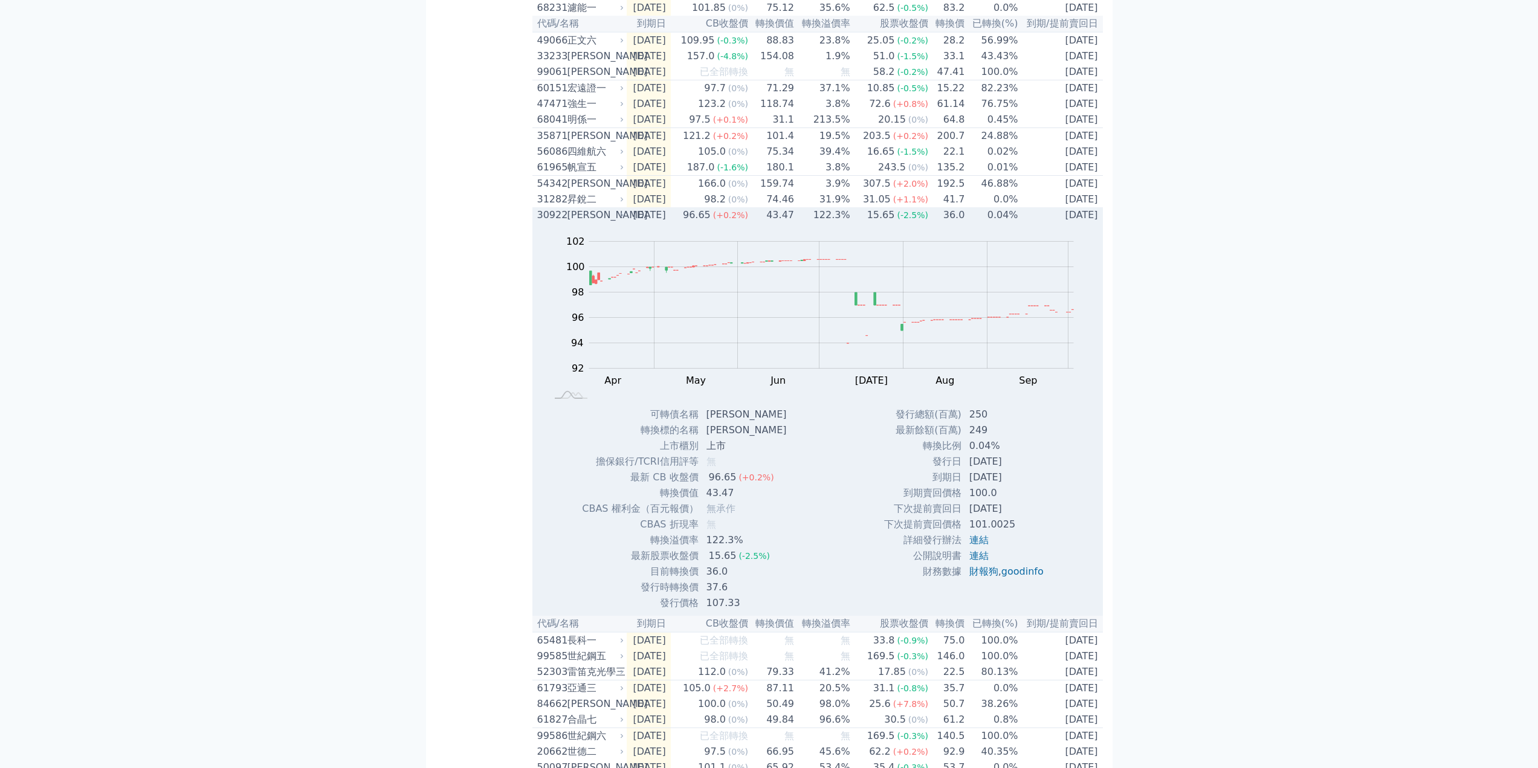
click at [567, 222] on div "[PERSON_NAME]" at bounding box center [594, 215] width 54 height 15
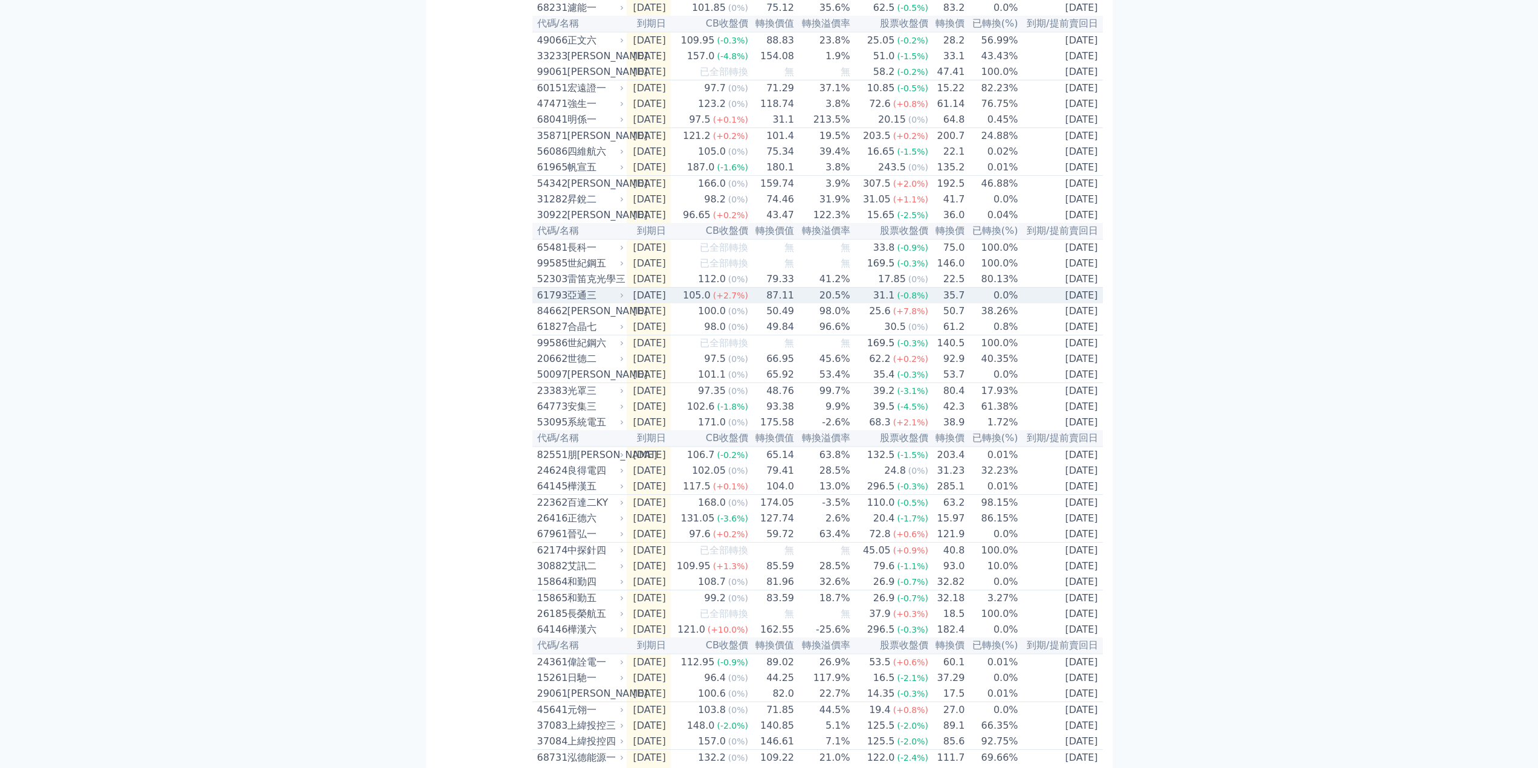
click at [562, 303] on div "61793" at bounding box center [550, 295] width 27 height 15
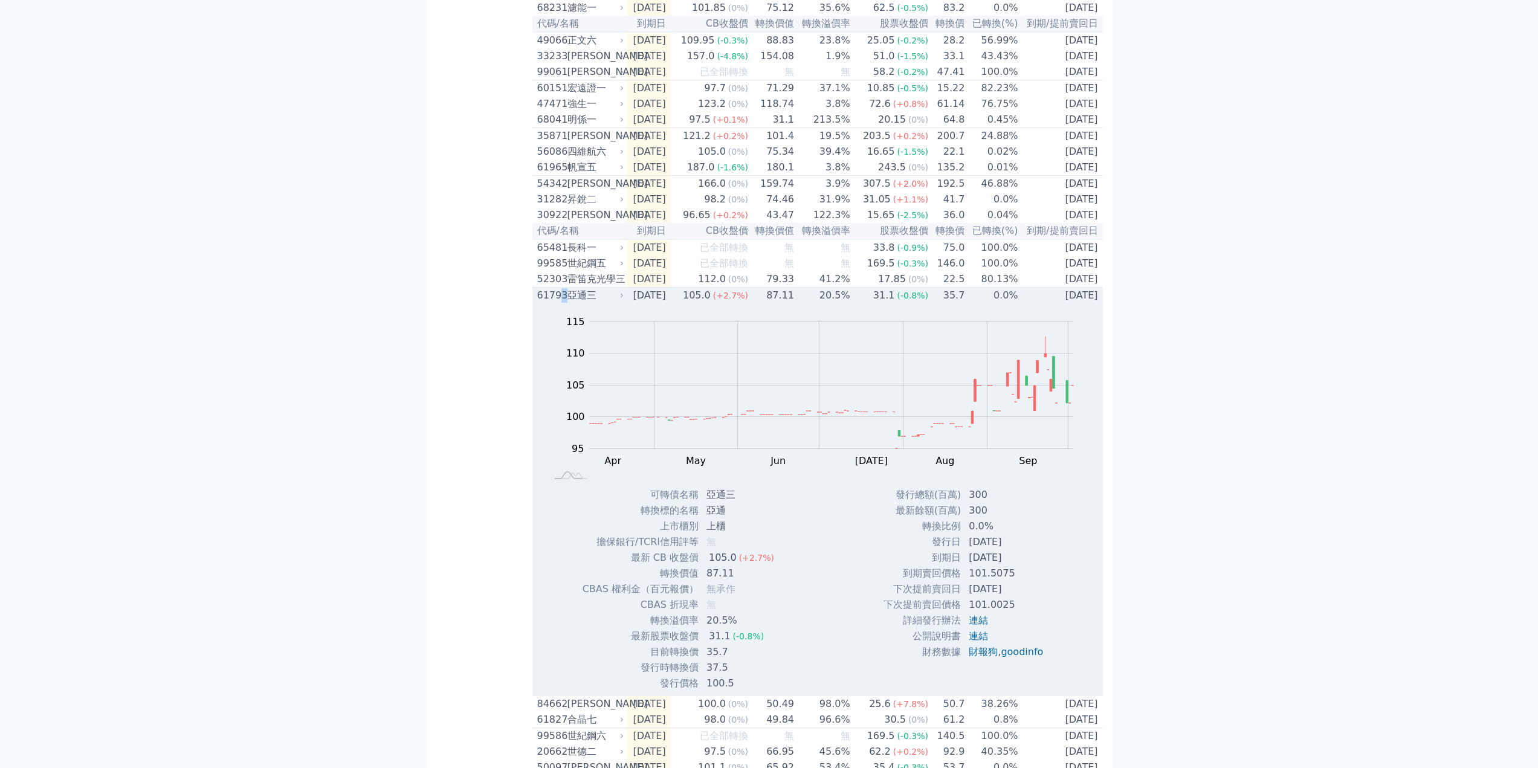
click at [562, 303] on div "61793" at bounding box center [550, 295] width 27 height 15
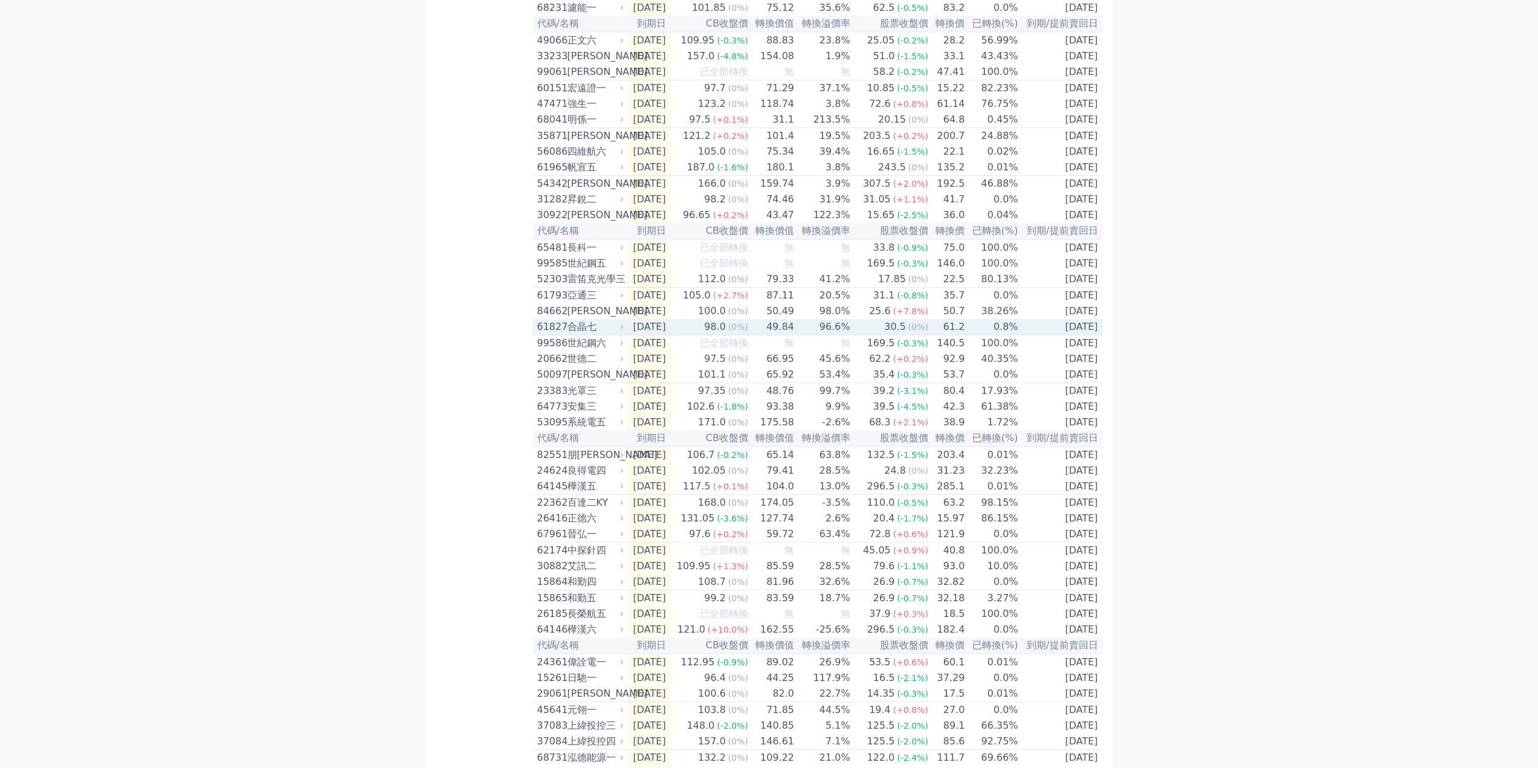
click at [569, 334] on div "合晶七" at bounding box center [594, 327] width 54 height 15
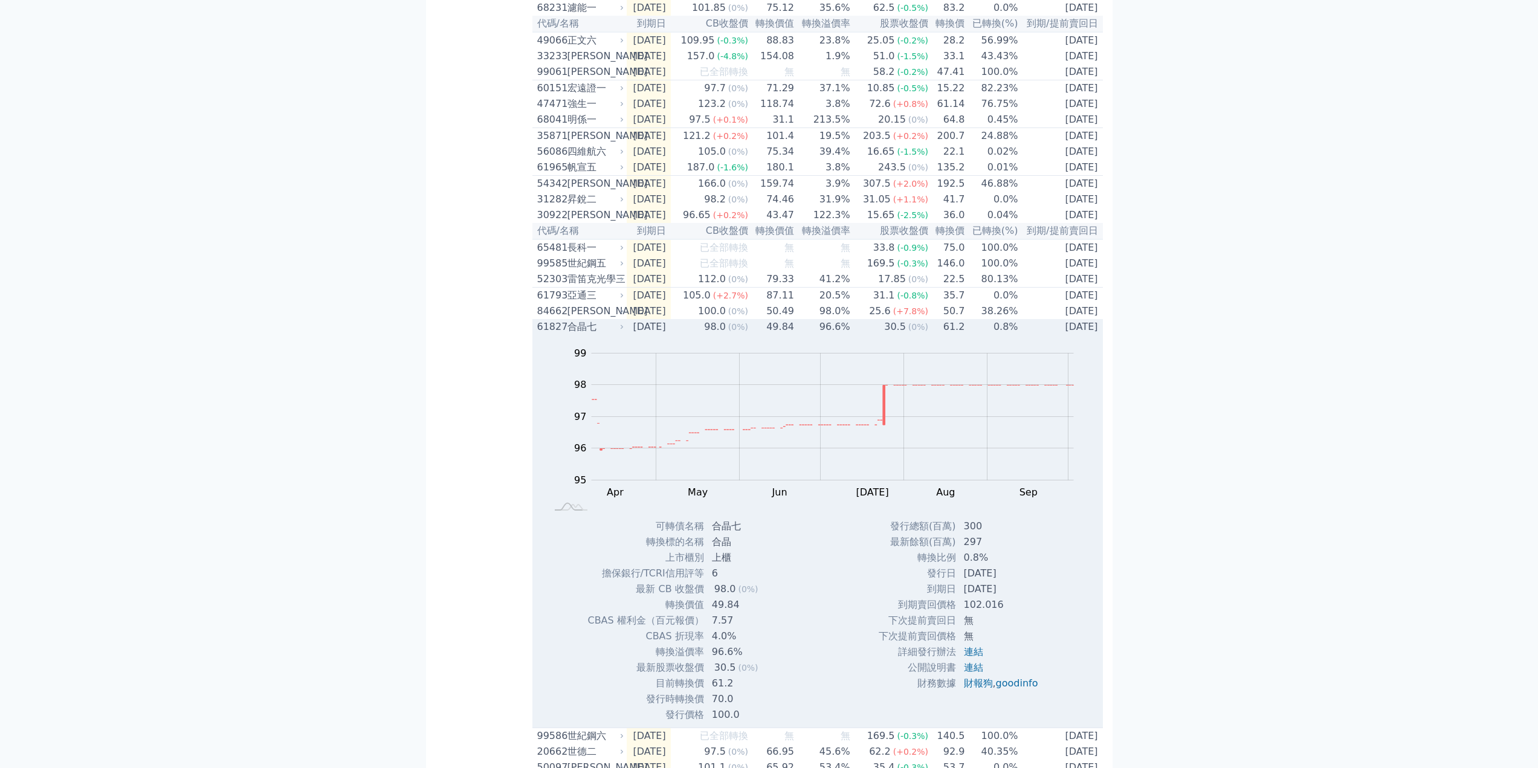
click at [569, 334] on div "合晶七" at bounding box center [594, 327] width 54 height 15
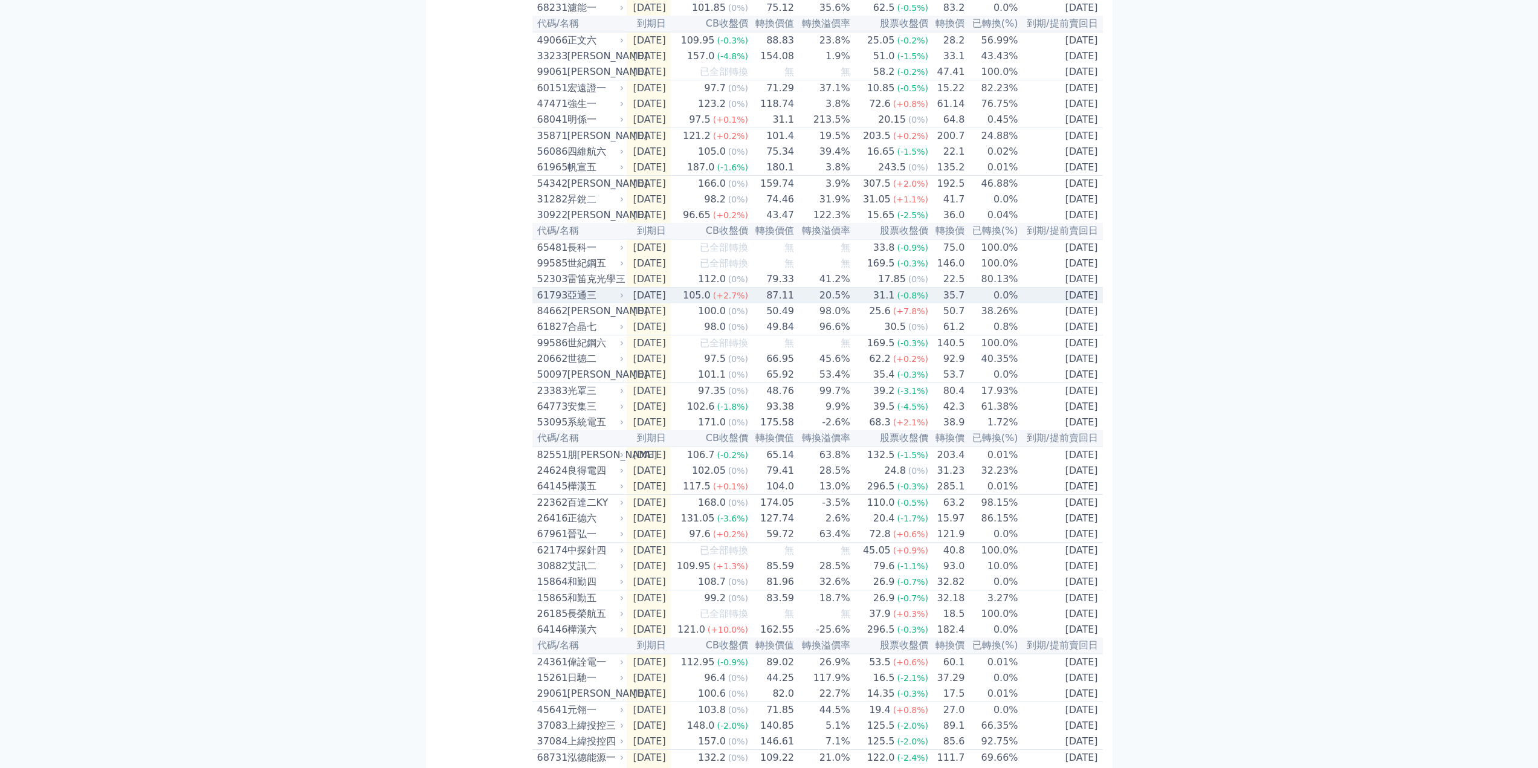
click at [564, 303] on div "61793" at bounding box center [550, 295] width 27 height 15
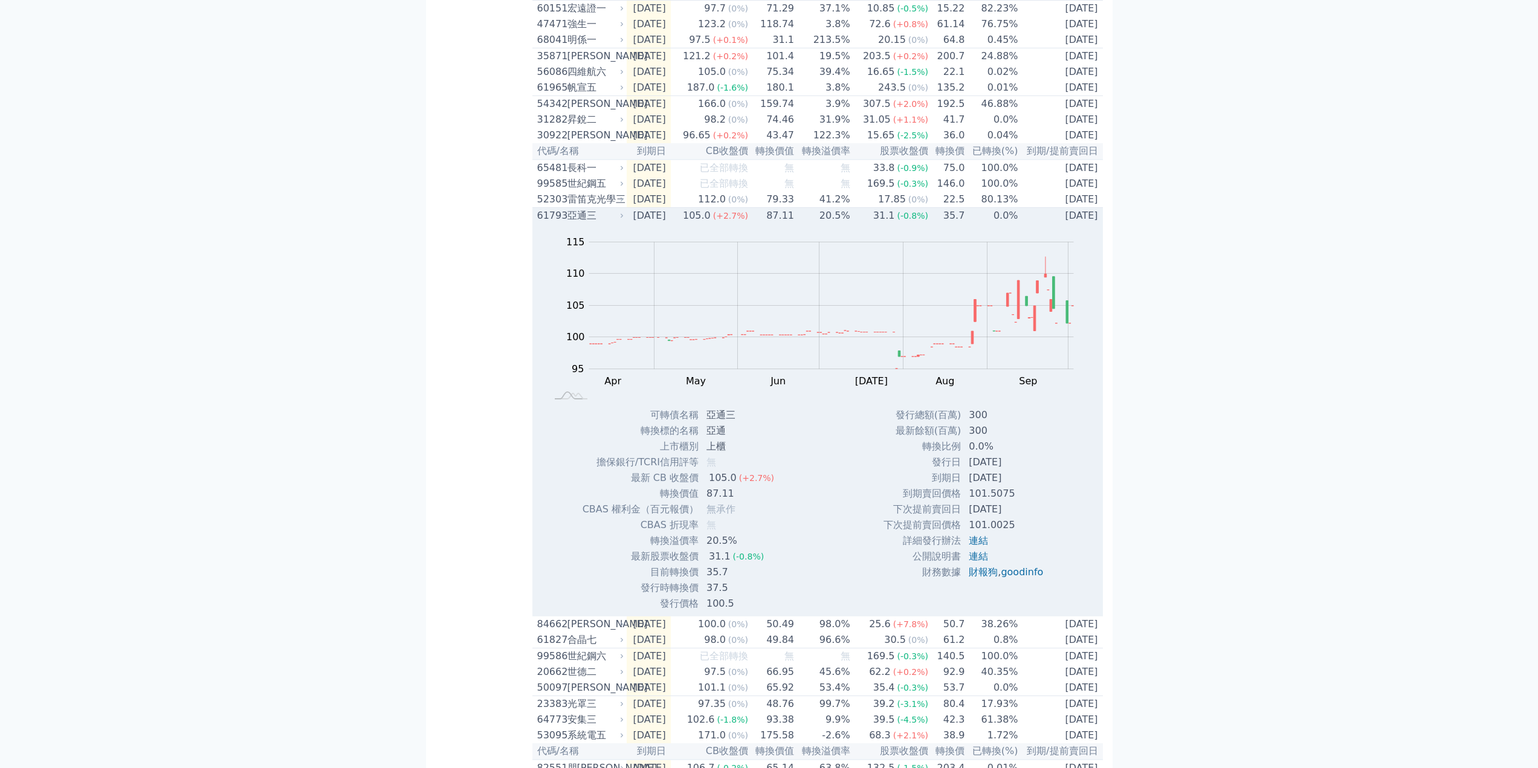
scroll to position [1390, 0]
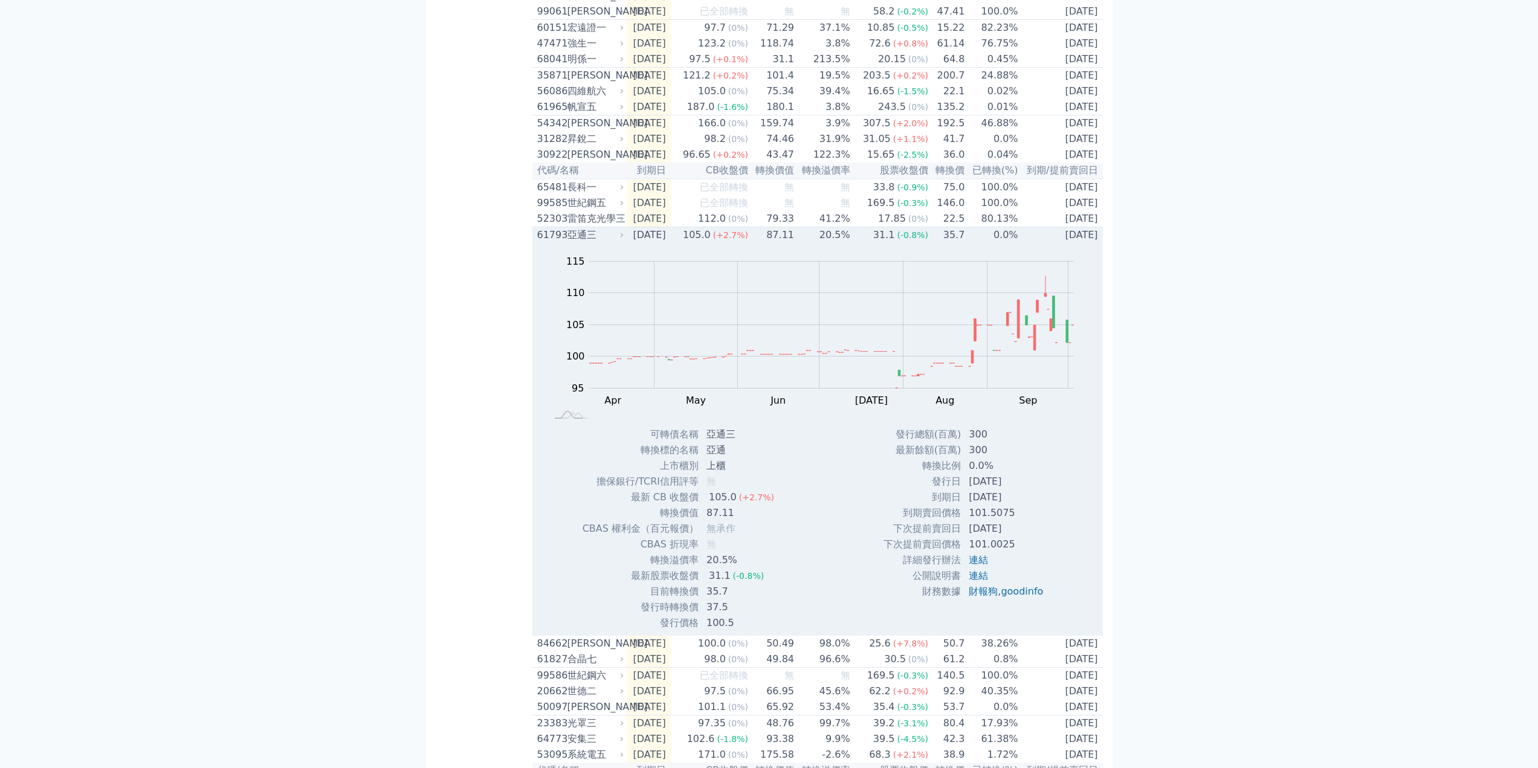
click at [562, 242] on div "61793" at bounding box center [550, 235] width 27 height 15
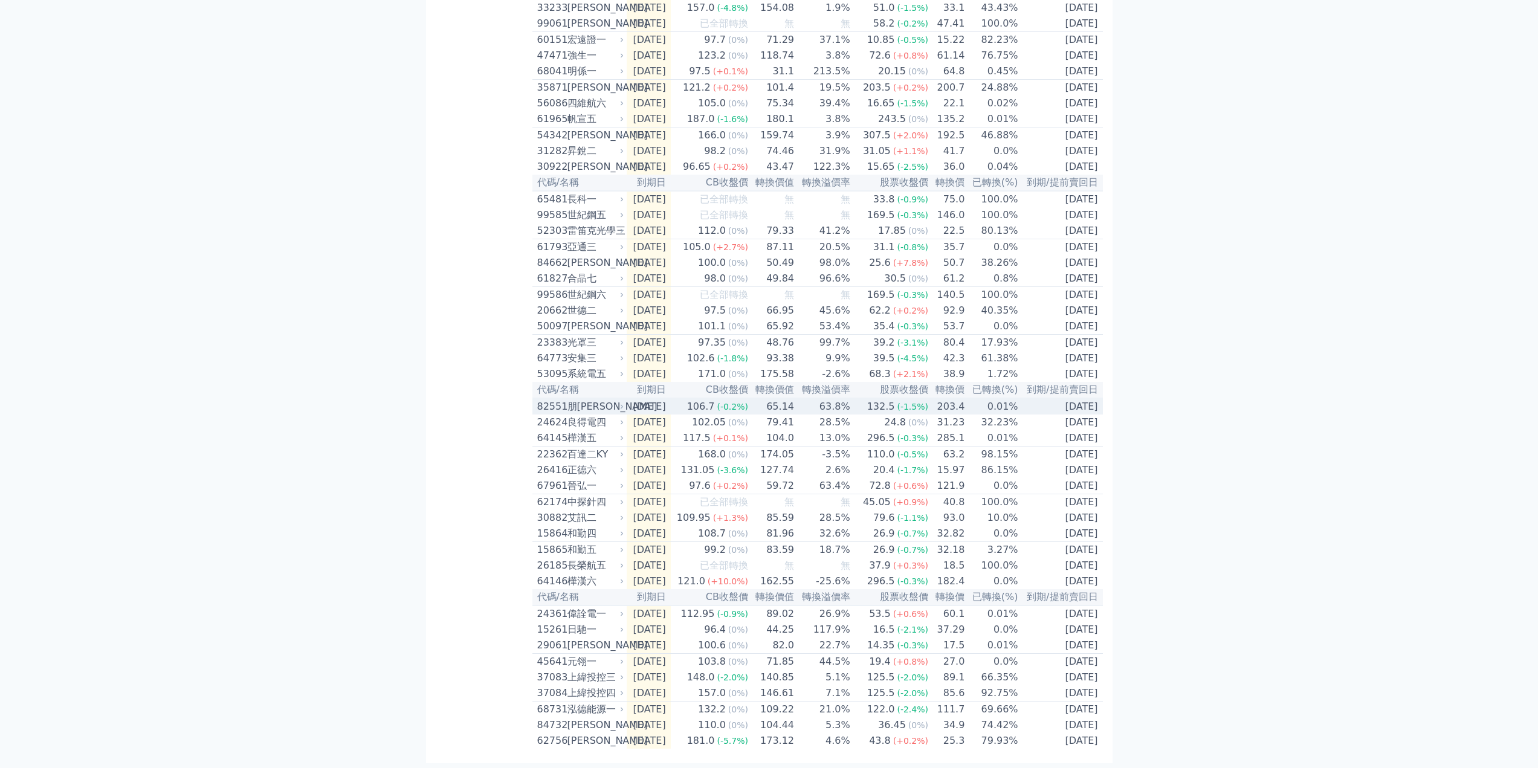
click at [579, 414] on div "朋[PERSON_NAME]" at bounding box center [594, 406] width 54 height 15
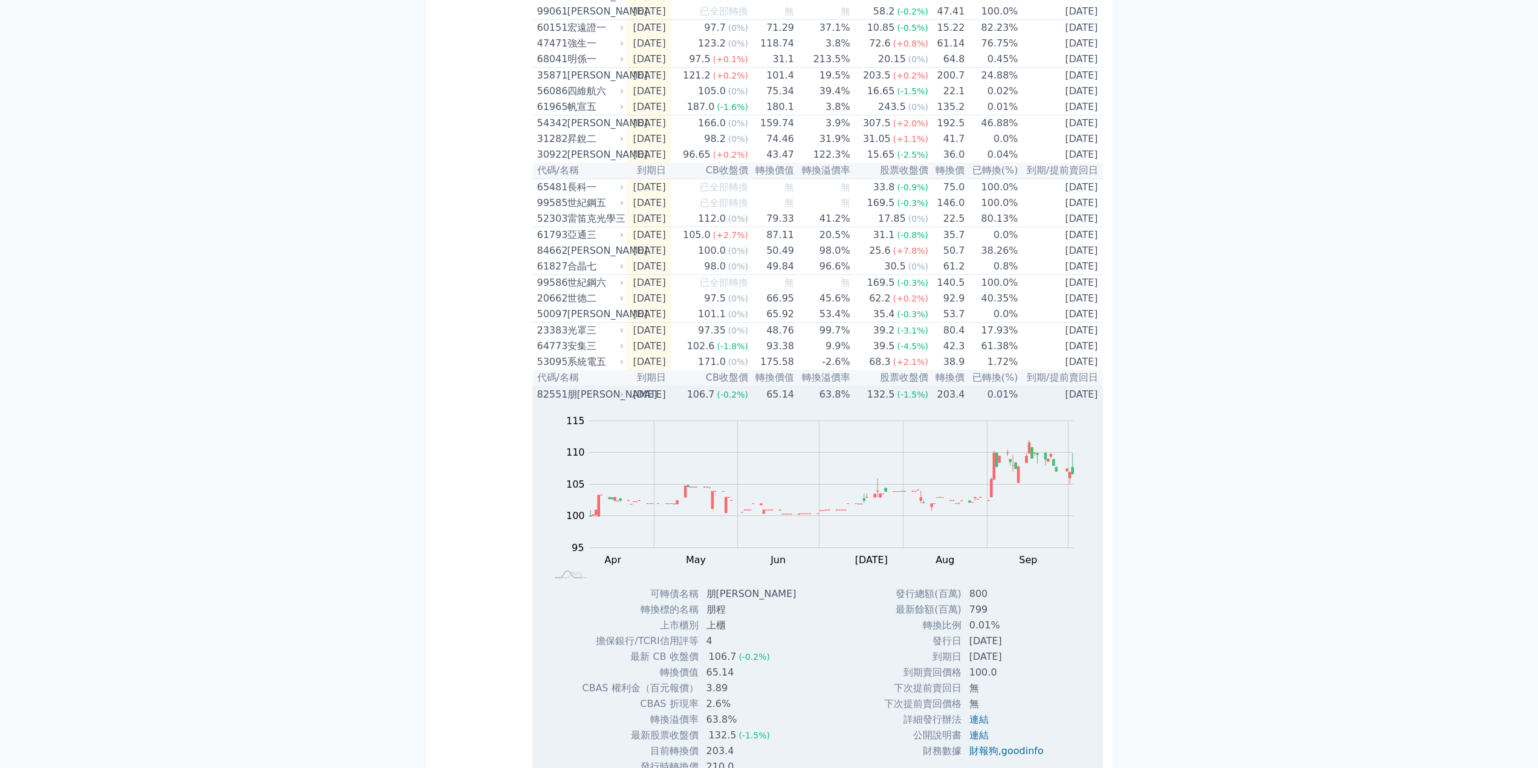
click at [579, 402] on div "朋[PERSON_NAME]" at bounding box center [594, 394] width 54 height 15
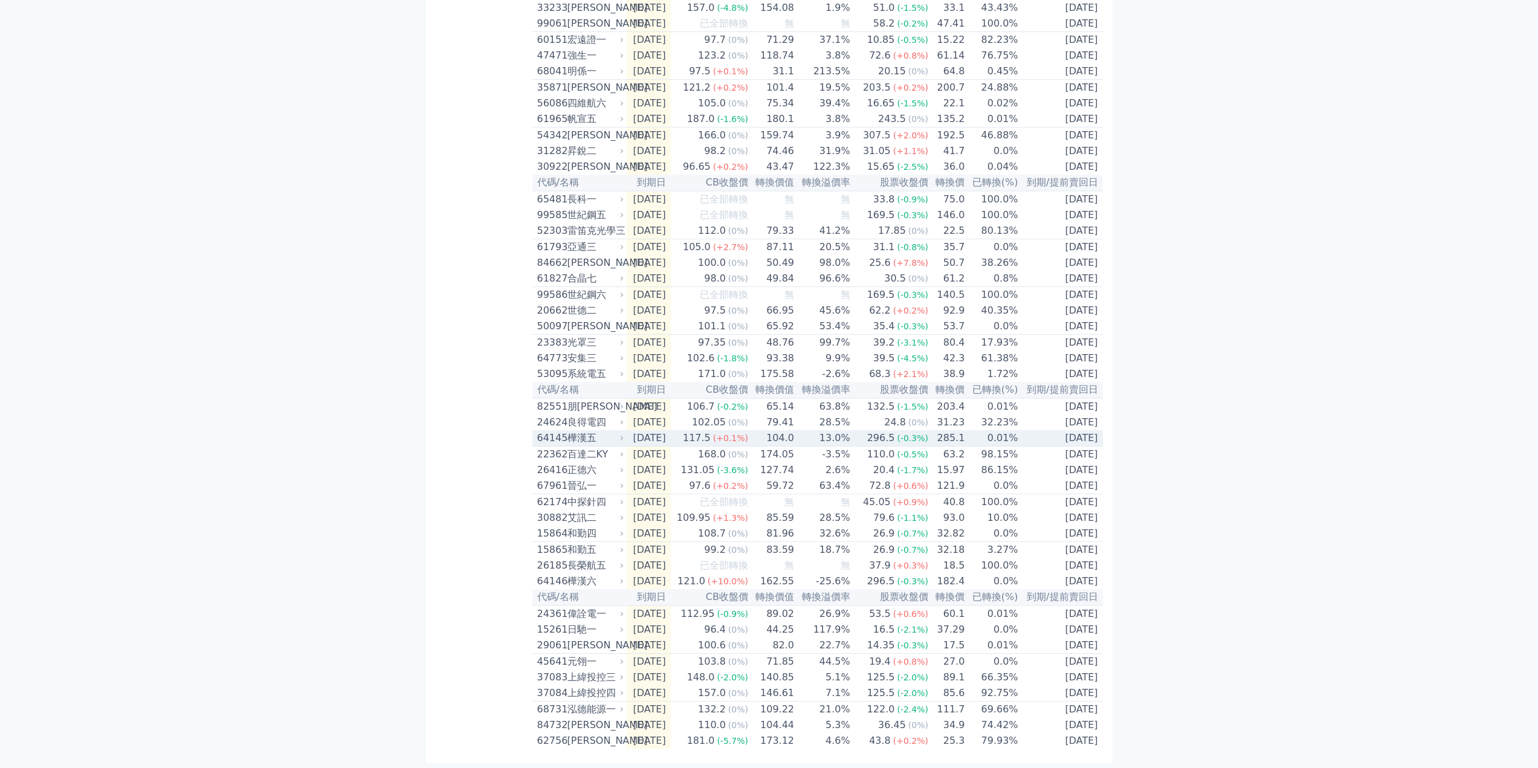
click at [590, 445] on div "樺漢五" at bounding box center [594, 438] width 54 height 15
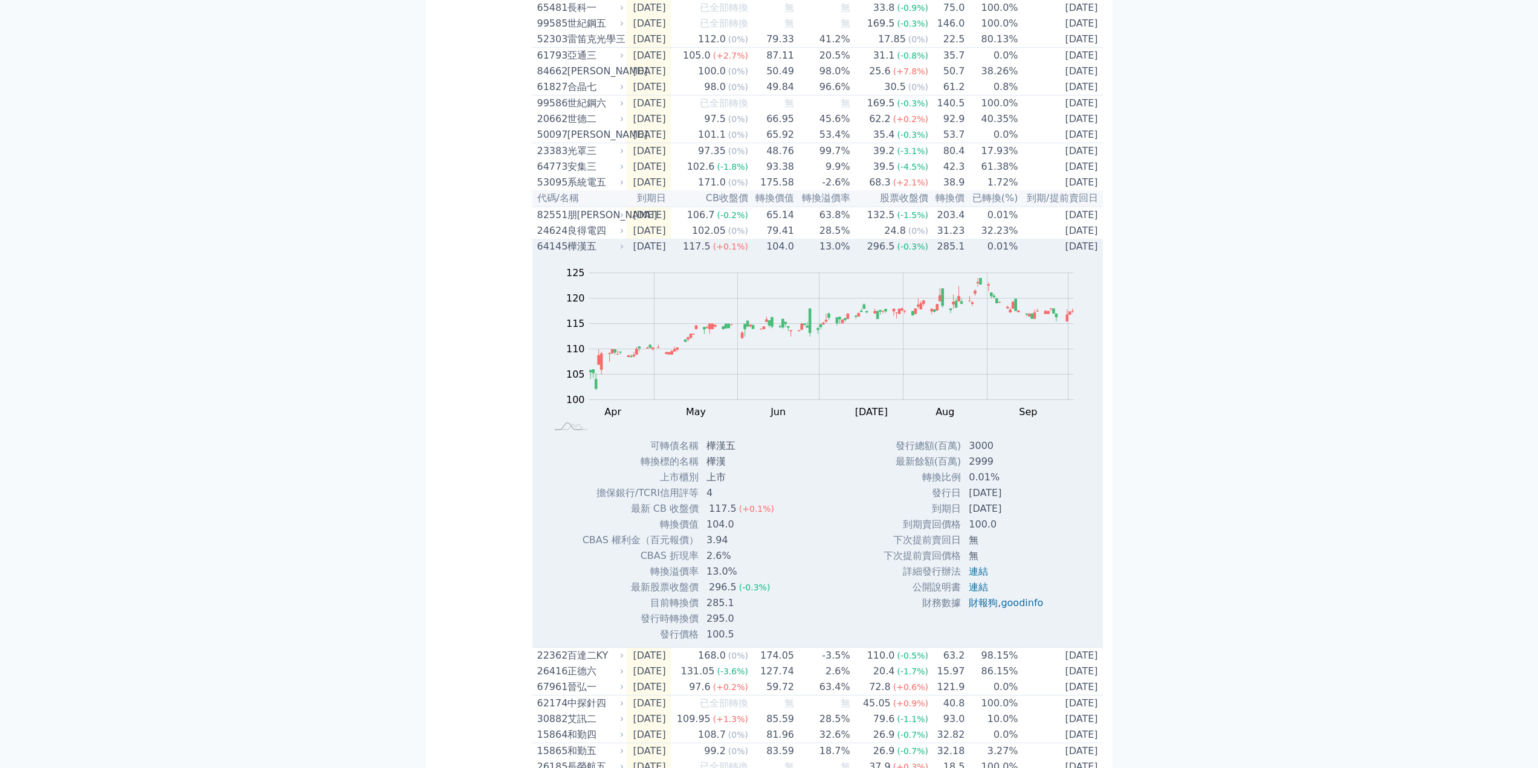
scroll to position [1571, 0]
click at [578, 252] on div "樺漢五" at bounding box center [594, 244] width 54 height 15
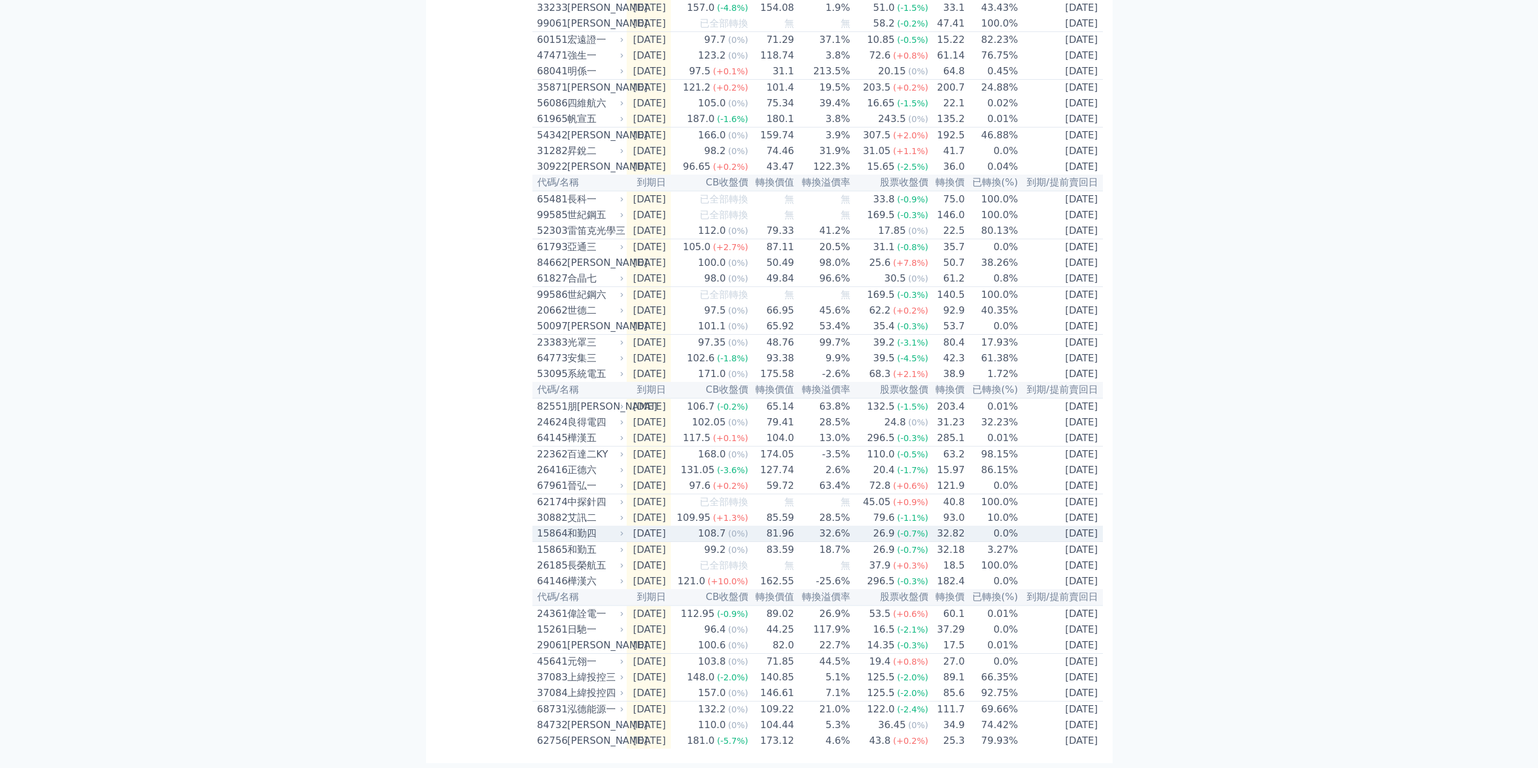
click at [585, 526] on div "和勤四" at bounding box center [594, 533] width 54 height 15
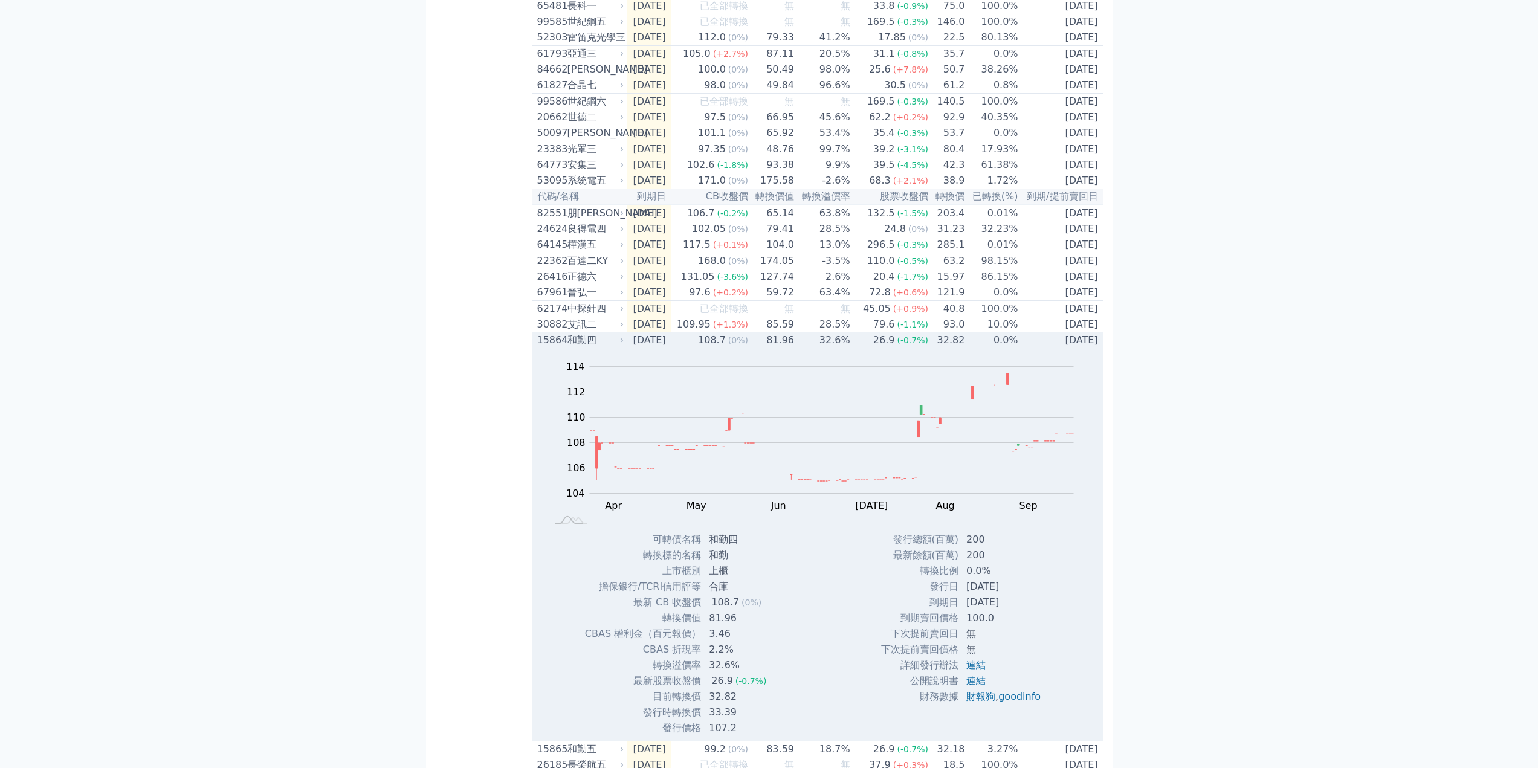
click at [572, 347] on div "和勤四" at bounding box center [594, 340] width 54 height 15
